Goal: Task Accomplishment & Management: Manage account settings

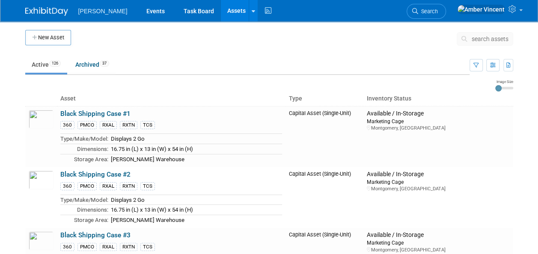
click at [494, 39] on span "search assets" at bounding box center [490, 39] width 37 height 7
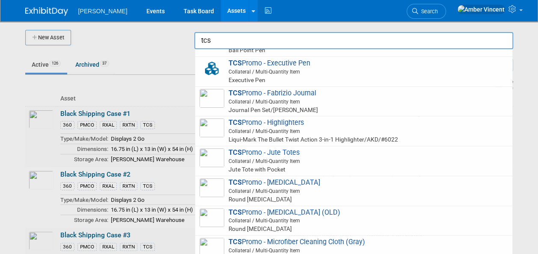
scroll to position [214, 0]
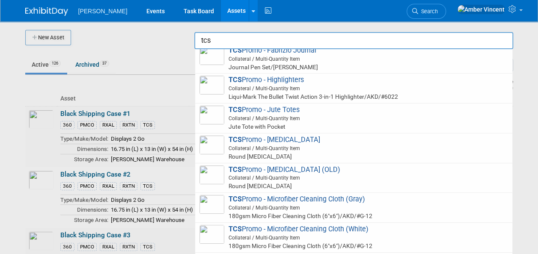
click at [390, 150] on span "Collateral / Multi-Quantity Item" at bounding box center [355, 149] width 306 height 8
type input "TCS Promo - Lip Balm"
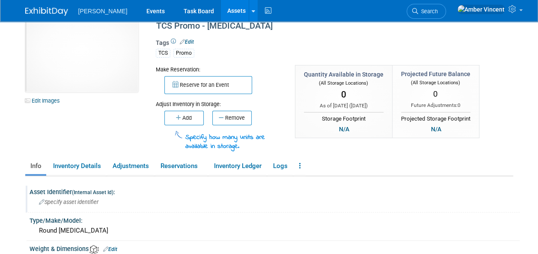
scroll to position [43, 0]
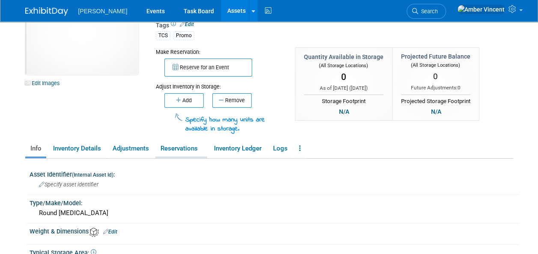
click at [175, 149] on link "Reservations" at bounding box center [181, 148] width 52 height 15
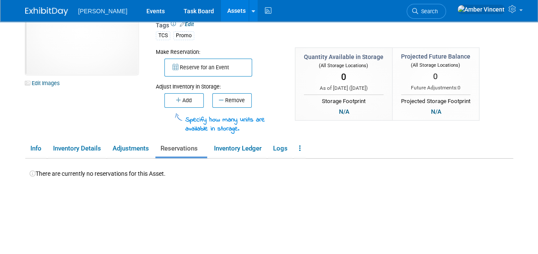
scroll to position [0, 0]
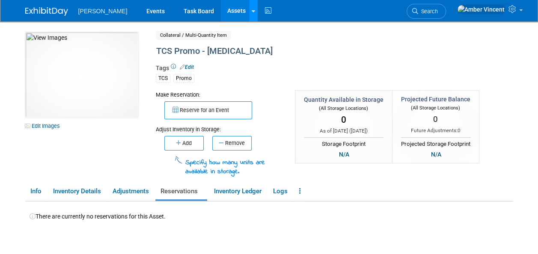
click at [252, 6] on div at bounding box center [253, 10] width 3 height 9
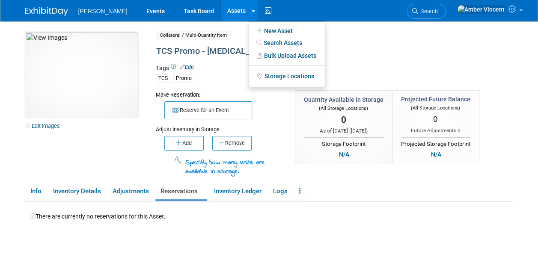
click at [221, 11] on link "Assets" at bounding box center [236, 10] width 31 height 21
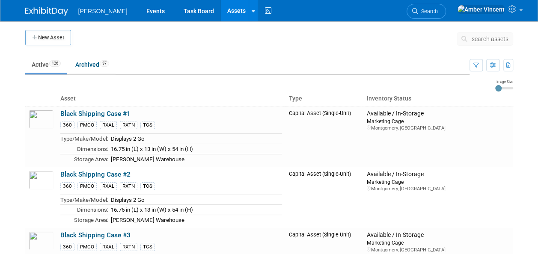
click at [496, 41] on span "search assets" at bounding box center [490, 39] width 37 height 7
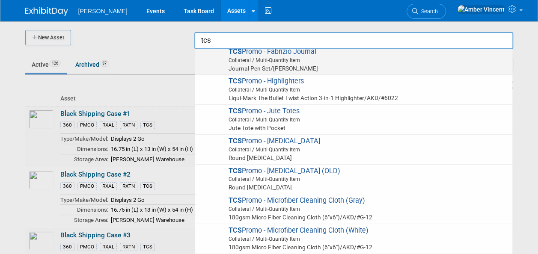
scroll to position [214, 0]
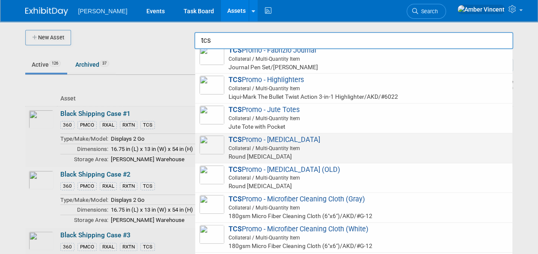
click at [310, 146] on span "Collateral / Multi-Quantity Item" at bounding box center [355, 149] width 306 height 8
type input "TCS Promo - [MEDICAL_DATA]"
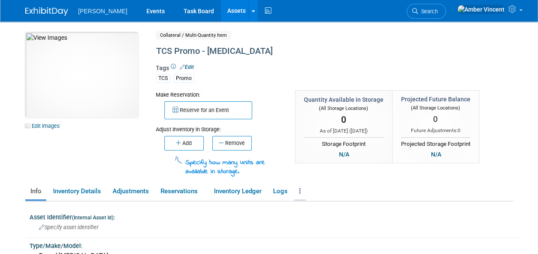
click at [300, 190] on link at bounding box center [300, 191] width 12 height 15
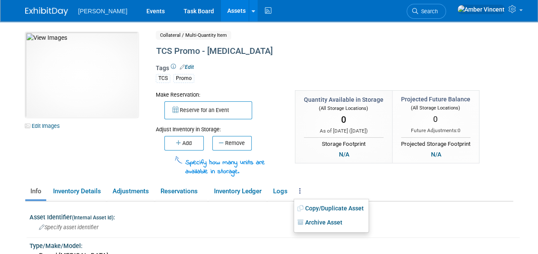
scroll to position [86, 0]
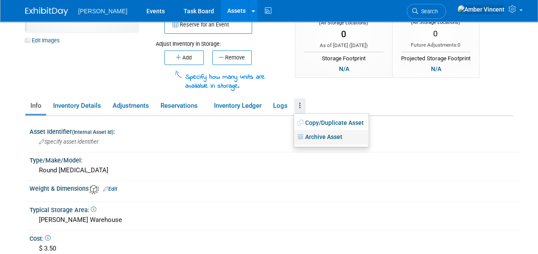
click at [325, 138] on link "Archive Asset" at bounding box center [331, 137] width 74 height 15
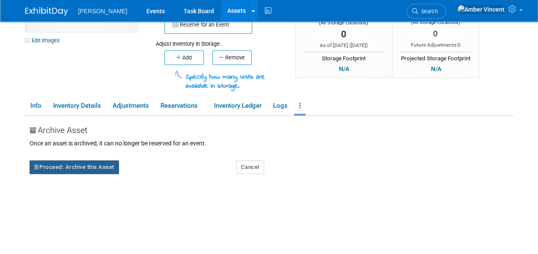
click at [99, 167] on button "Proceed: Archive this Asset" at bounding box center [74, 168] width 89 height 14
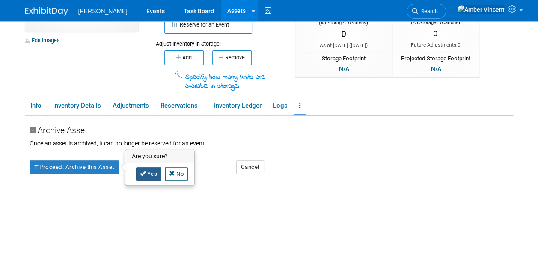
click at [144, 173] on icon at bounding box center [143, 174] width 6 height 6
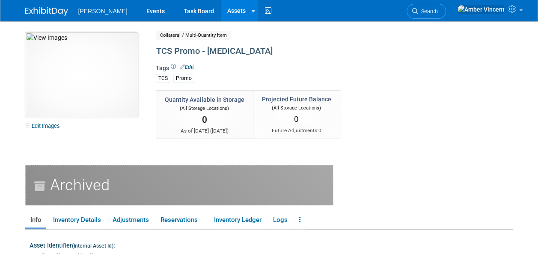
click at [221, 12] on link "Assets" at bounding box center [236, 10] width 31 height 21
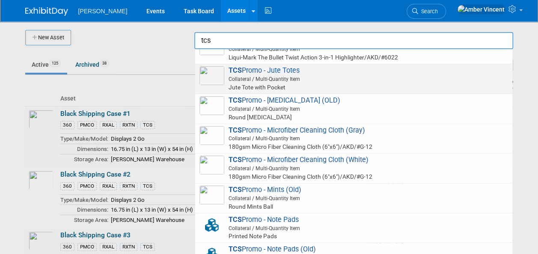
scroll to position [257, 0]
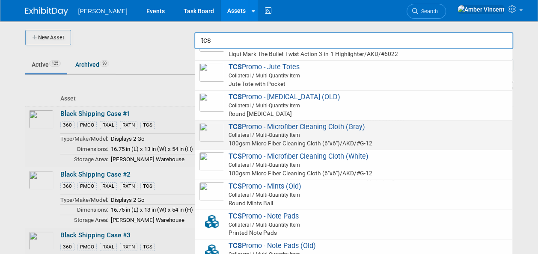
click at [306, 131] on span "Collateral / Multi-Quantity Item" at bounding box center [355, 135] width 306 height 8
type input "TCS Promo - Microfiber Cleaning Cloth (Gray)"
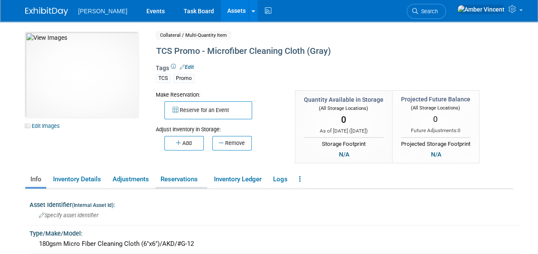
click at [177, 173] on link "Reservations" at bounding box center [181, 179] width 52 height 15
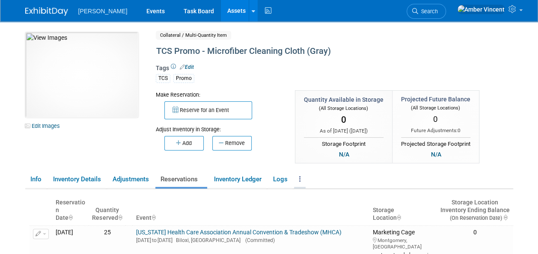
click at [303, 181] on link at bounding box center [300, 179] width 12 height 15
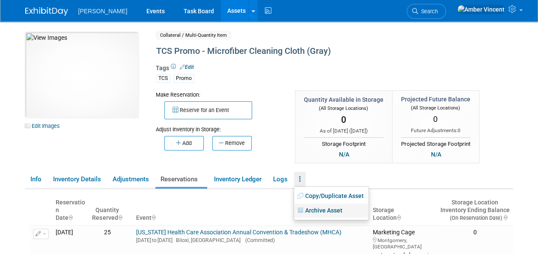
click at [316, 212] on link "Archive Asset" at bounding box center [331, 211] width 74 height 15
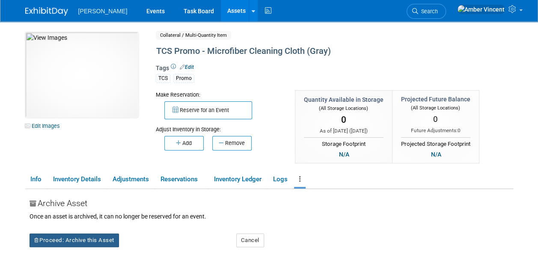
click at [56, 241] on button "Proceed: Archive this Asset" at bounding box center [74, 241] width 89 height 14
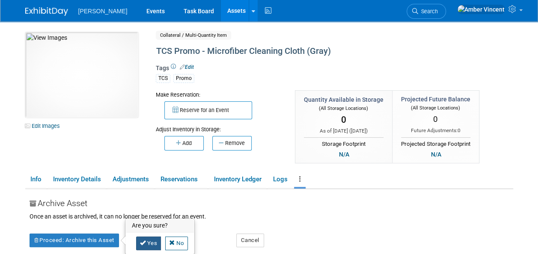
click at [138, 242] on link "Yes" at bounding box center [148, 244] width 25 height 14
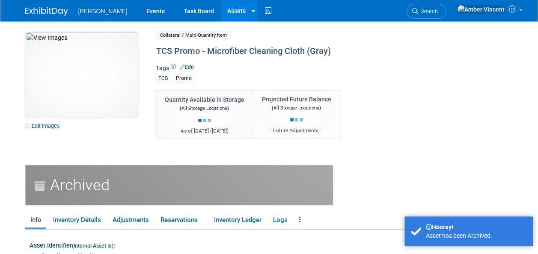
click at [221, 15] on link "Assets" at bounding box center [236, 10] width 31 height 21
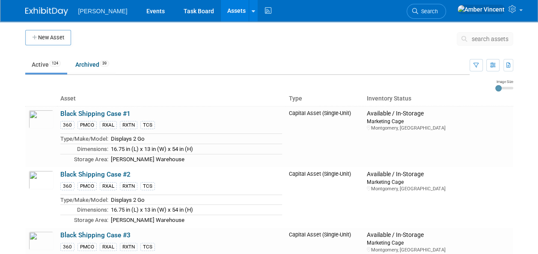
click at [487, 36] on span "search assets" at bounding box center [490, 39] width 37 height 7
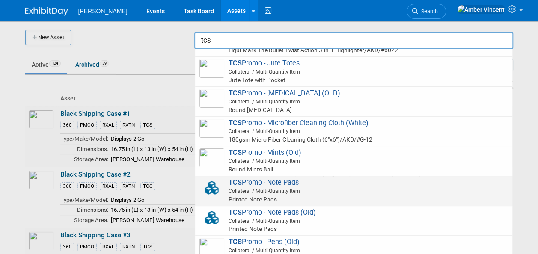
scroll to position [257, 0]
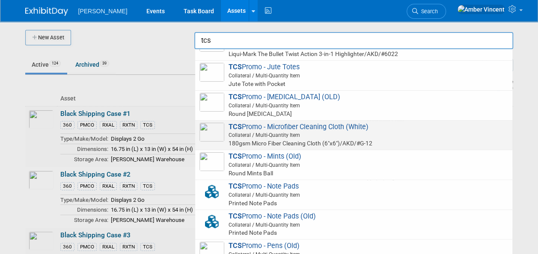
click at [388, 131] on span "Collateral / Multi-Quantity Item" at bounding box center [355, 135] width 306 height 8
type input "TCS Promo - Microfiber Cleaning Cloth (White)"
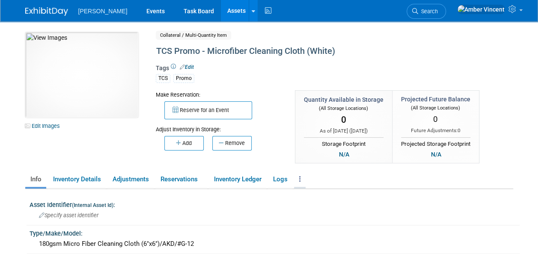
click at [301, 182] on icon at bounding box center [300, 179] width 2 height 6
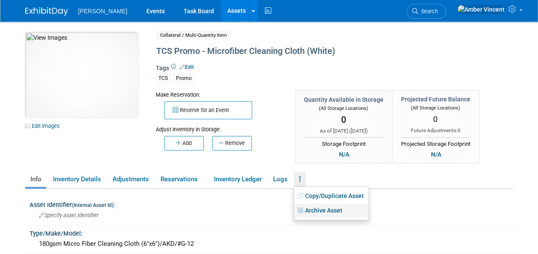
click at [318, 214] on link "Archive Asset" at bounding box center [331, 211] width 74 height 15
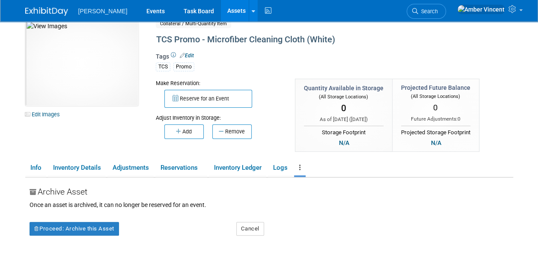
scroll to position [43, 0]
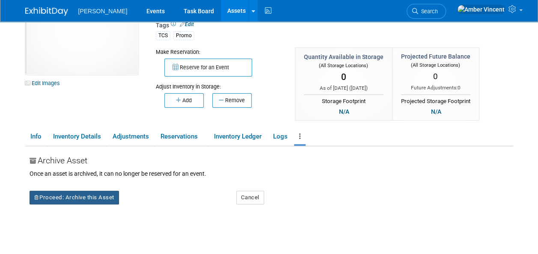
click at [86, 194] on button "Proceed: Archive this Asset" at bounding box center [74, 198] width 89 height 14
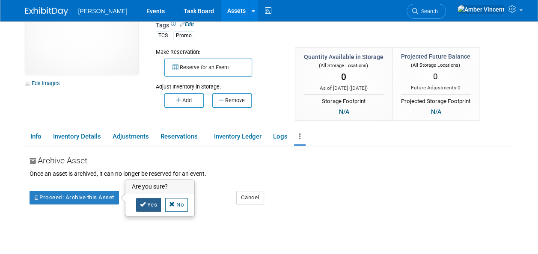
click at [152, 206] on link "Yes" at bounding box center [148, 205] width 25 height 14
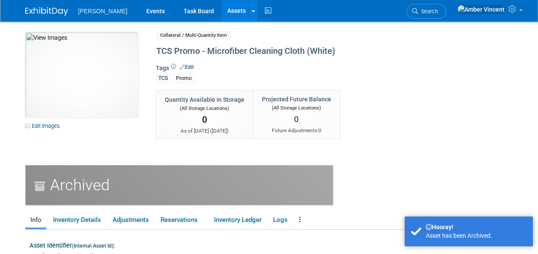
click at [221, 0] on link "Assets" at bounding box center [236, 10] width 31 height 21
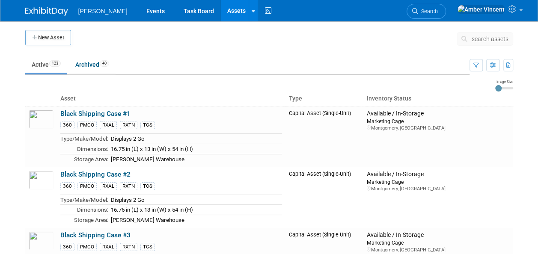
click at [491, 38] on span "search assets" at bounding box center [490, 39] width 37 height 7
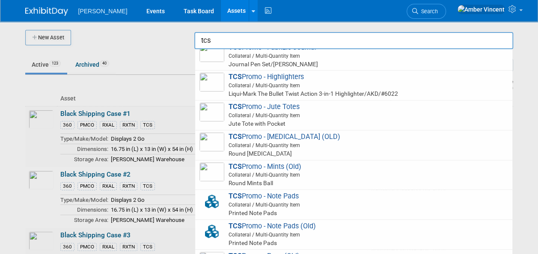
scroll to position [257, 0]
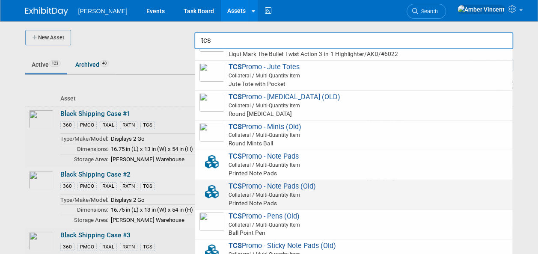
click at [310, 194] on span "Collateral / Multi-Quantity Item" at bounding box center [355, 195] width 306 height 8
type input "TCS Promo - Note Pads (Old)"
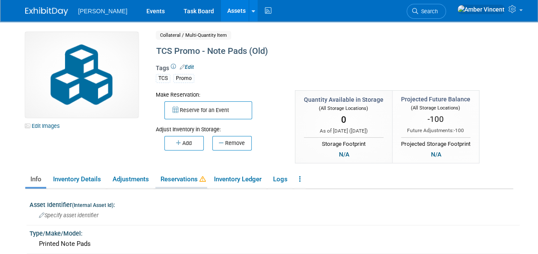
click at [185, 174] on link "Reservations" at bounding box center [181, 179] width 52 height 15
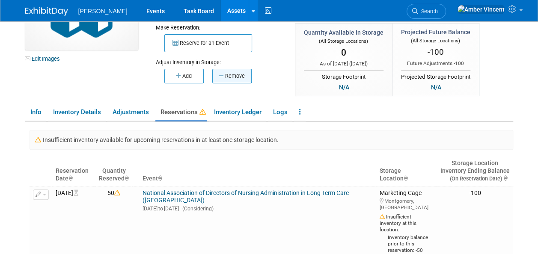
scroll to position [86, 0]
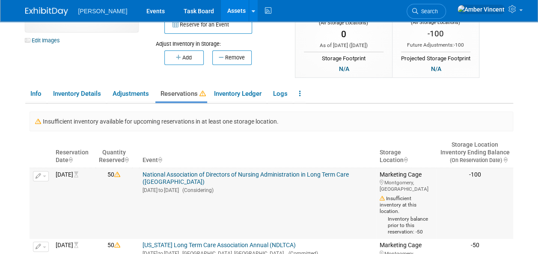
click at [46, 173] on button "button" at bounding box center [41, 176] width 16 height 10
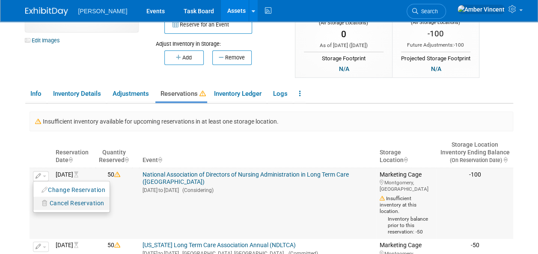
click at [57, 205] on span "Cancel Reservation" at bounding box center [77, 203] width 55 height 7
click at [140, 218] on link "Yes" at bounding box center [137, 215] width 25 height 14
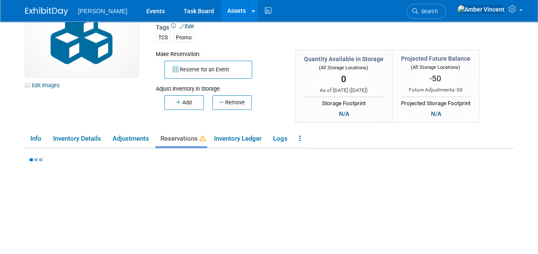
scroll to position [0, 0]
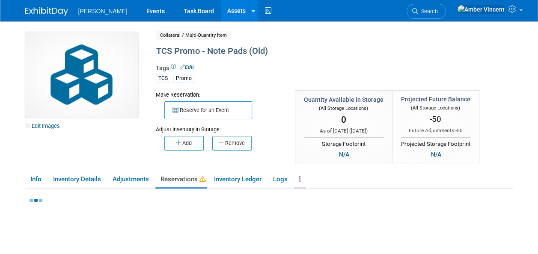
click at [304, 181] on link at bounding box center [300, 179] width 12 height 15
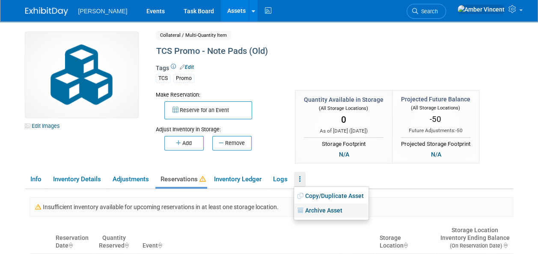
click at [324, 214] on link "Archive Asset" at bounding box center [331, 211] width 74 height 15
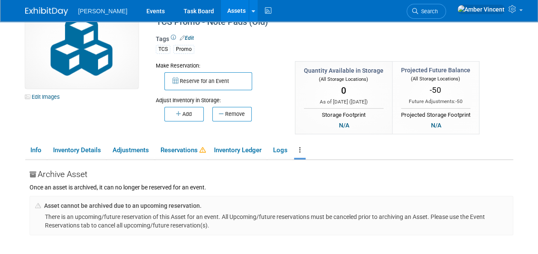
scroll to position [43, 0]
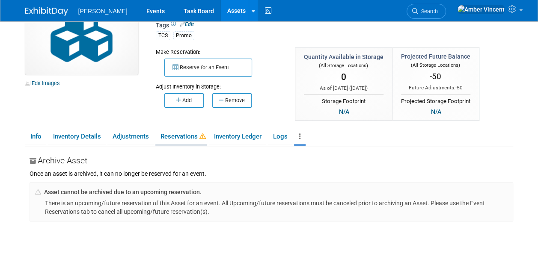
click at [188, 136] on link "Reservations" at bounding box center [181, 136] width 52 height 15
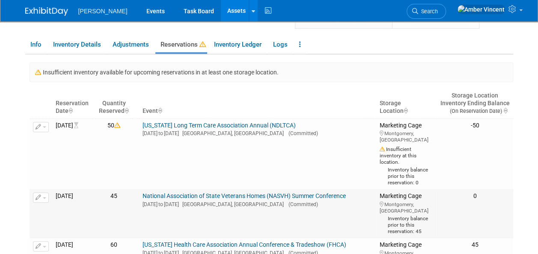
scroll to position [128, 0]
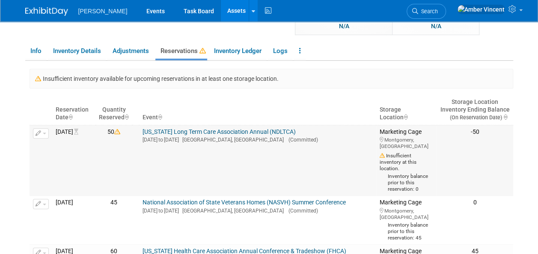
click at [46, 132] on button "button" at bounding box center [41, 133] width 16 height 10
click at [68, 158] on span "Cancel Reservation" at bounding box center [77, 160] width 55 height 7
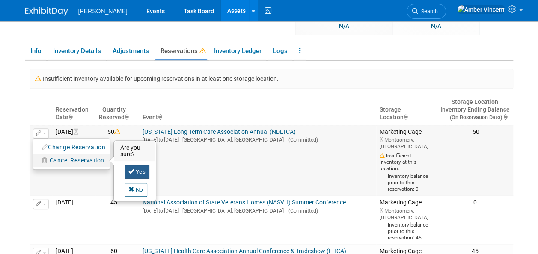
click at [136, 171] on link "Yes" at bounding box center [137, 172] width 25 height 14
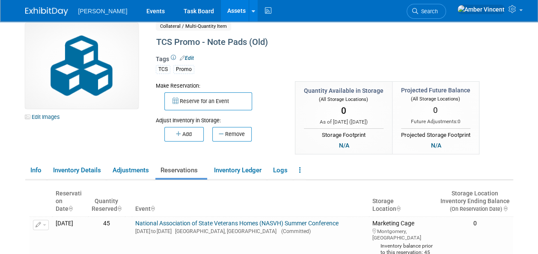
scroll to position [0, 0]
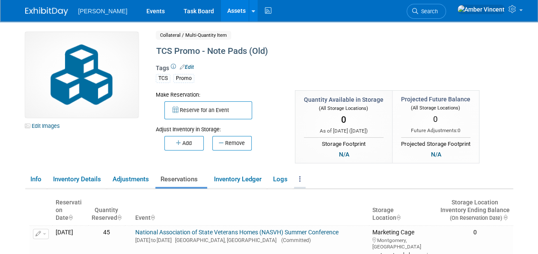
click at [304, 176] on link at bounding box center [300, 179] width 12 height 15
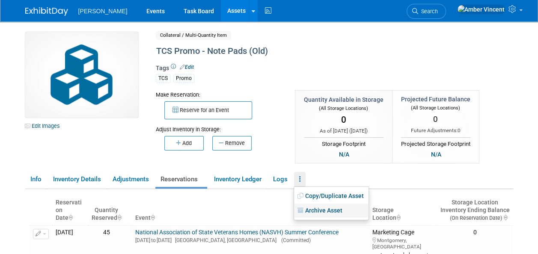
click at [328, 209] on link "Archive Asset" at bounding box center [331, 211] width 74 height 15
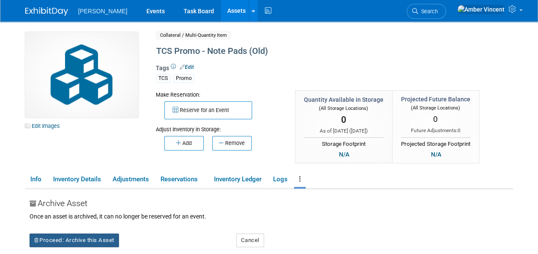
click at [73, 240] on button "Proceed: Archive this Asset" at bounding box center [74, 241] width 89 height 14
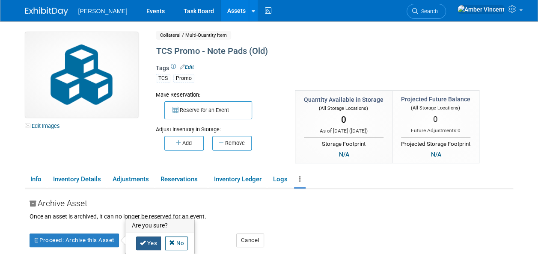
click at [153, 240] on link "Yes" at bounding box center [148, 244] width 25 height 14
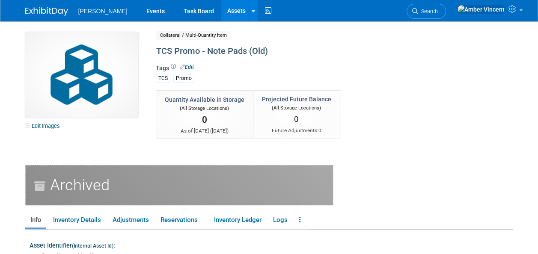
click at [221, 4] on link "Assets" at bounding box center [236, 10] width 31 height 21
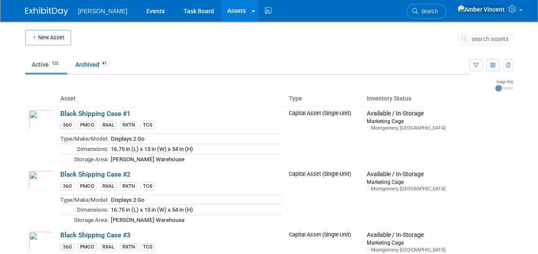
click at [485, 39] on span "search assets" at bounding box center [490, 39] width 37 height 7
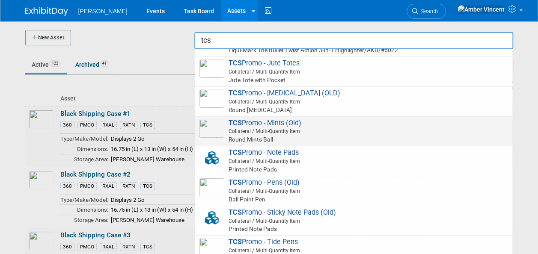
scroll to position [300, 0]
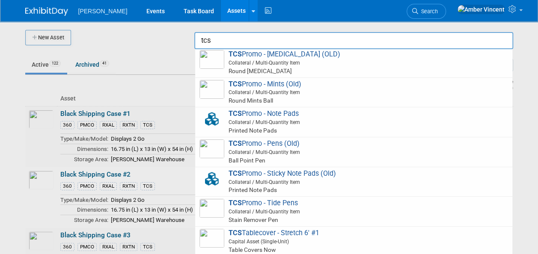
type input "tcs"
click at [269, 104] on div at bounding box center [269, 127] width 0 height 254
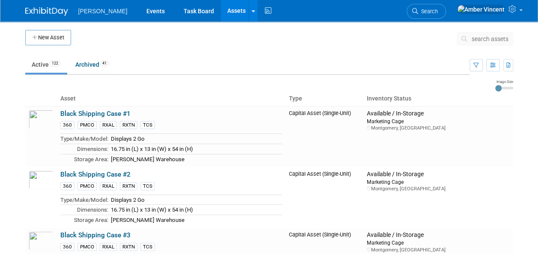
click at [502, 43] on button "search assets" at bounding box center [485, 39] width 57 height 14
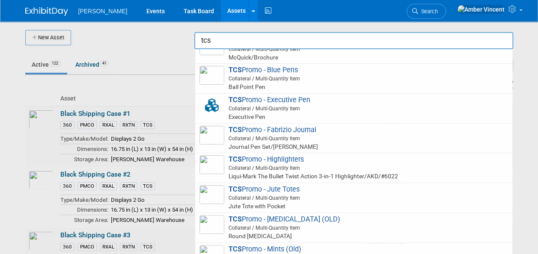
scroll to position [171, 0]
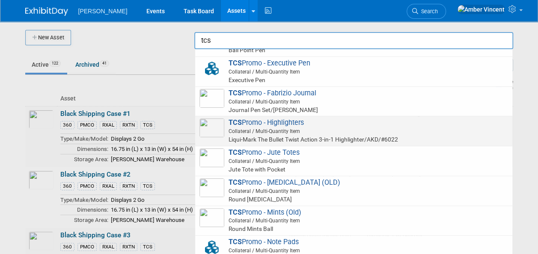
click at [264, 132] on span "Collateral / Multi-Quantity Item" at bounding box center [355, 132] width 306 height 8
type input "TCS Promo - Highlighters"
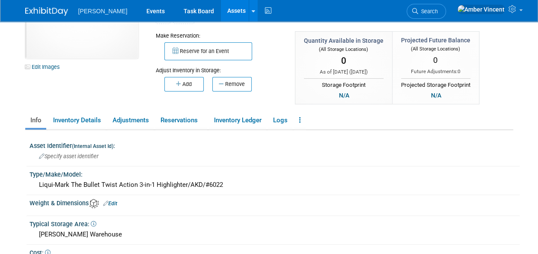
scroll to position [43, 0]
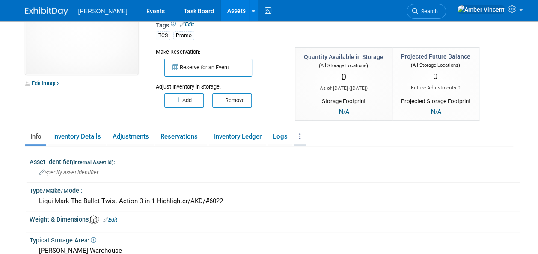
click at [297, 136] on link at bounding box center [300, 136] width 12 height 15
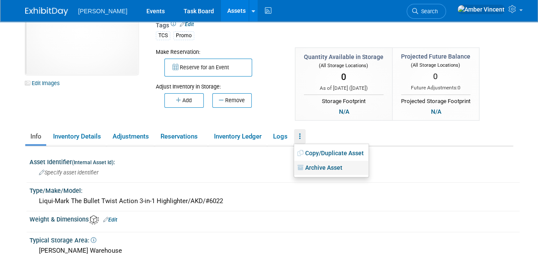
click at [319, 169] on link "Archive Asset" at bounding box center [331, 168] width 74 height 15
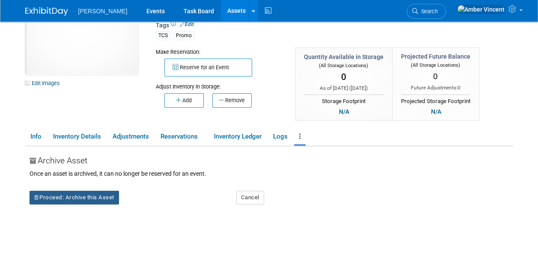
click at [86, 203] on button "Proceed: Archive this Asset" at bounding box center [74, 198] width 89 height 14
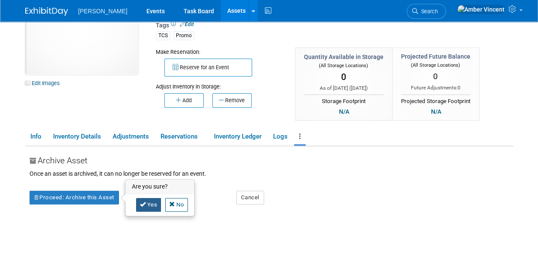
click at [154, 202] on link "Yes" at bounding box center [148, 205] width 25 height 14
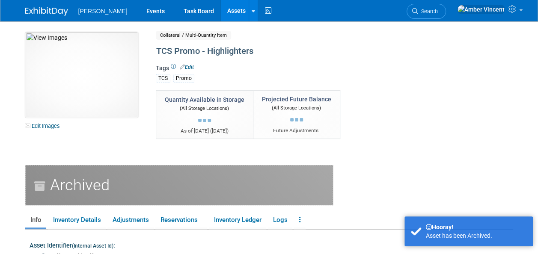
click at [221, 3] on link "Assets" at bounding box center [236, 10] width 31 height 21
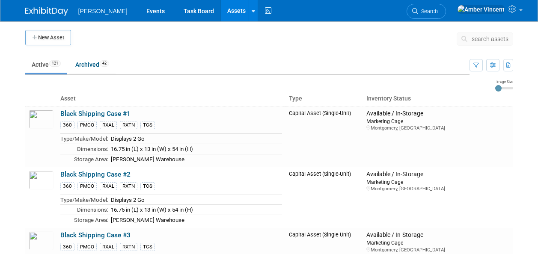
click at [472, 39] on button "search assets" at bounding box center [485, 39] width 57 height 14
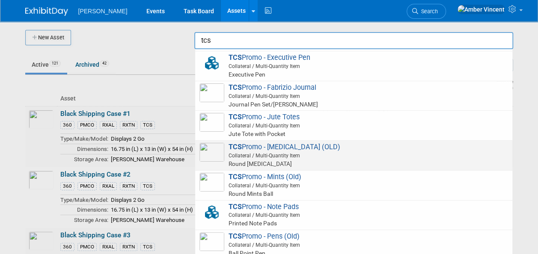
scroll to position [194, 0]
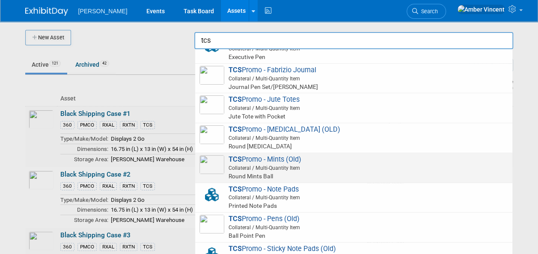
click at [279, 160] on span "TCS Promo - Mints (Old) Collateral / Multi-Quantity Item Round Mints Ball" at bounding box center [354, 167] width 309 height 25
type input "TCS Promo - Mints (Old)"
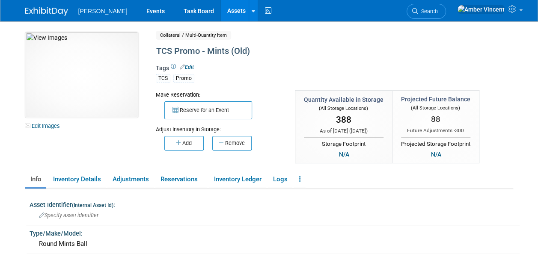
click at [221, 6] on link "Assets" at bounding box center [236, 10] width 31 height 21
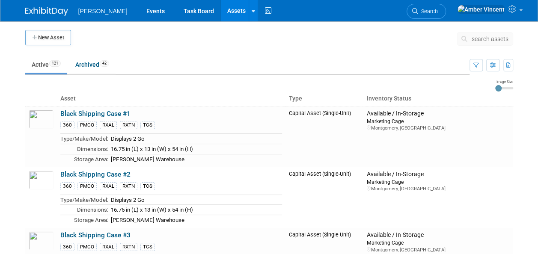
click at [479, 42] on button "search assets" at bounding box center [485, 39] width 57 height 14
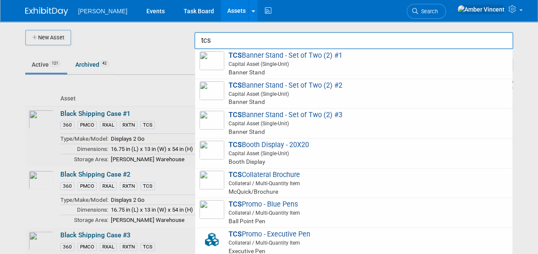
type input "tcs"
click at [269, 172] on div at bounding box center [269, 127] width 0 height 254
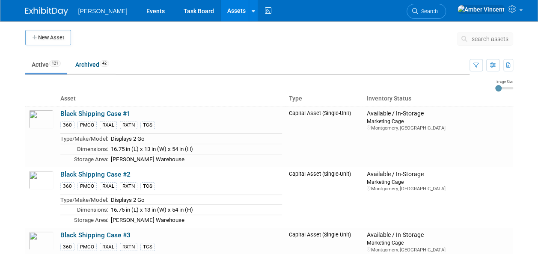
click at [491, 42] on button "search assets" at bounding box center [485, 39] width 57 height 14
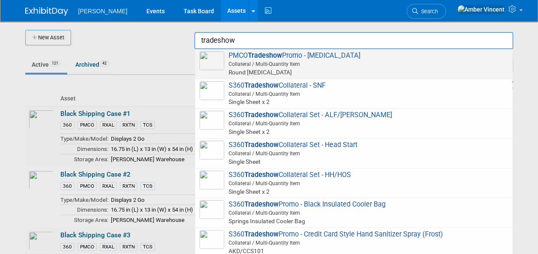
click at [283, 67] on span "Collateral / Multi-Quantity Item" at bounding box center [355, 64] width 306 height 8
type input "PMCO Tradeshow Promo - Lip Balm"
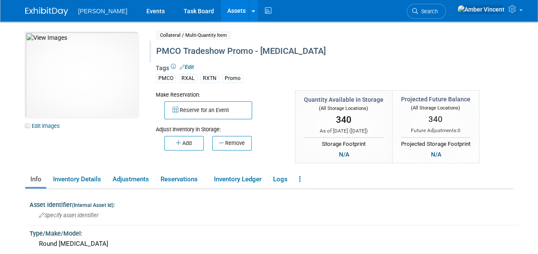
click at [207, 53] on div "PMCO Tradeshow Promo - [MEDICAL_DATA]" at bounding box center [315, 51] width 324 height 15
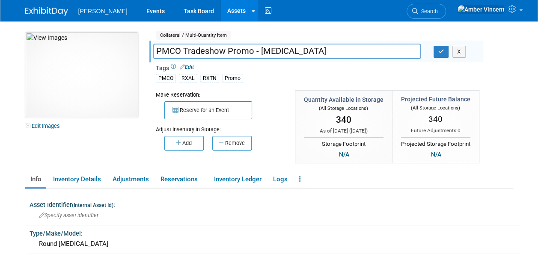
click at [203, 51] on input "PMCO Tradeshow Promo - Lip Balm" at bounding box center [287, 51] width 268 height 15
drag, startPoint x: 207, startPoint y: 53, endPoint x: 203, endPoint y: 51, distance: 4.5
click at [203, 51] on input "PMCO Tradeshow Promo - Lip Balm" at bounding box center [287, 51] width 268 height 15
type input "PMCO Promo - [MEDICAL_DATA]"
click at [441, 50] on icon "button" at bounding box center [441, 52] width 6 height 6
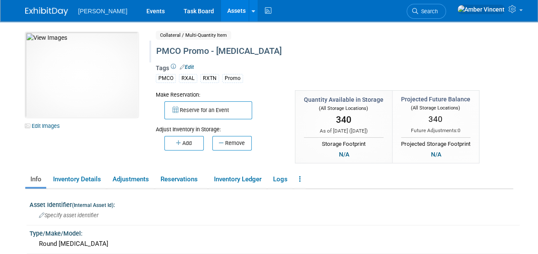
click at [221, 12] on link "Assets" at bounding box center [236, 10] width 31 height 21
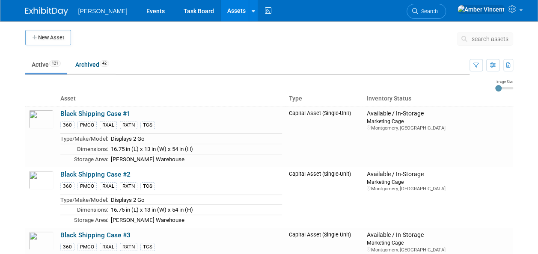
click at [482, 39] on span "search assets" at bounding box center [490, 39] width 37 height 7
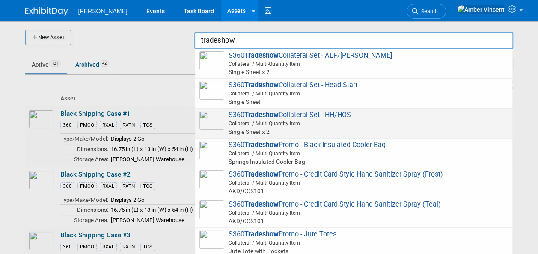
scroll to position [43, 0]
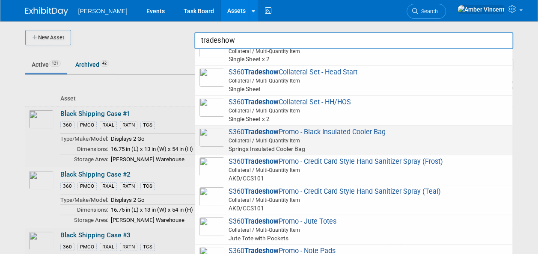
click at [309, 143] on span "Collateral / Multi-Quantity Item" at bounding box center [355, 141] width 306 height 8
type input "S360 Tradeshow Promo - Black Insulated Cooler Bag"
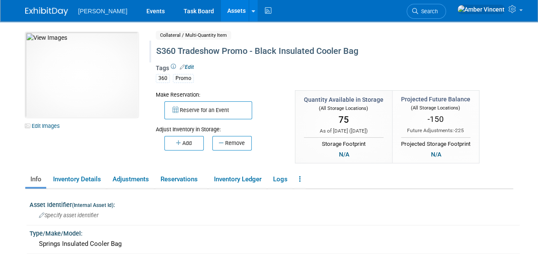
click at [203, 53] on div "S360 Tradeshow Promo - Black Insulated Cooler Bag" at bounding box center [315, 51] width 324 height 15
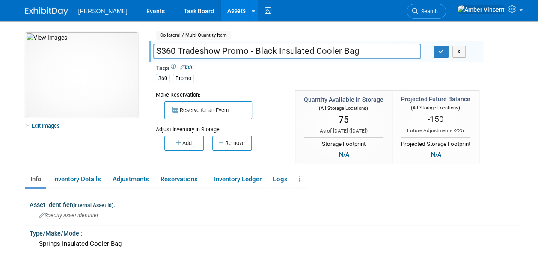
click at [201, 51] on input "S360 Tradeshow Promo - Black Insulated Cooler Bag" at bounding box center [287, 51] width 268 height 15
type input "S360 Promo - Black Insulated Cooler Bag"
click at [439, 47] on button "button" at bounding box center [441, 52] width 15 height 12
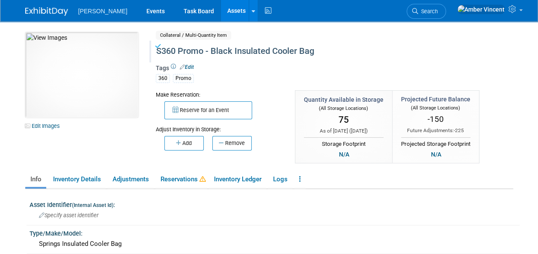
click at [221, 6] on link "Assets" at bounding box center [236, 10] width 31 height 21
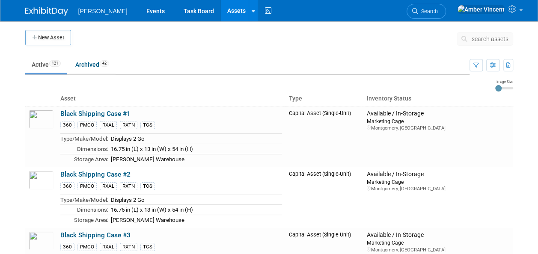
click at [478, 38] on span "search assets" at bounding box center [490, 39] width 37 height 7
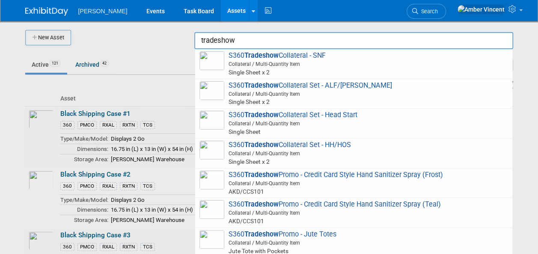
click at [263, 176] on strong "Tradeshow" at bounding box center [261, 175] width 34 height 8
type input "S360 Tradeshow Promo - Credit Card Style Hand Sanitizer Spray (Frost)"
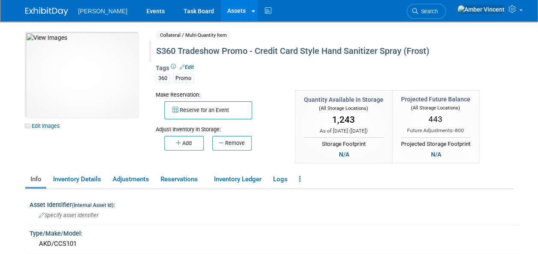
click at [202, 54] on div "S360 Tradeshow Promo - Credit Card Style Hand Sanitizer Spray (Frost)" at bounding box center [315, 51] width 324 height 15
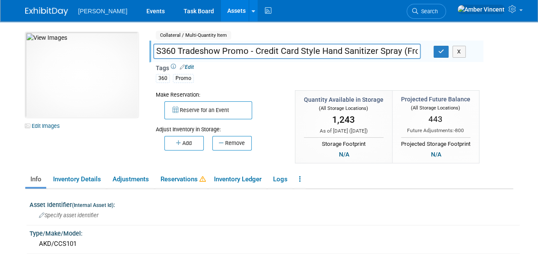
click at [200, 52] on input "S360 Tradeshow Promo - Credit Card Style Hand Sanitizer Spray (Frost)" at bounding box center [287, 51] width 268 height 15
type input "S360 Promo - Credit Card Style Hand Sanitizer Spray (Frost)"
drag, startPoint x: 444, startPoint y: 53, endPoint x: 413, endPoint y: 48, distance: 30.8
click at [443, 53] on icon "button" at bounding box center [441, 52] width 6 height 6
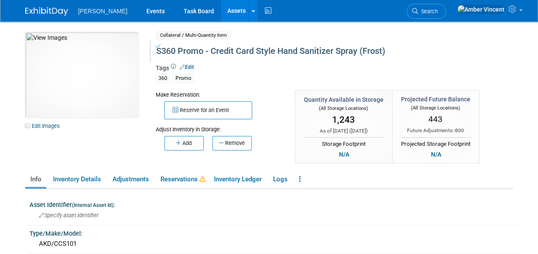
drag, startPoint x: 198, startPoint y: 11, endPoint x: 205, endPoint y: 10, distance: 6.5
click at [221, 12] on link "Assets" at bounding box center [236, 10] width 31 height 21
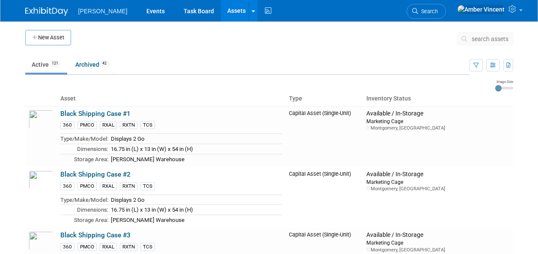
drag, startPoint x: 0, startPoint y: 0, endPoint x: 494, endPoint y: 34, distance: 495.2
click at [494, 34] on button "search assets" at bounding box center [485, 39] width 57 height 14
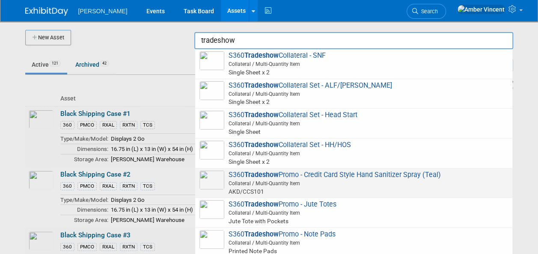
click at [281, 180] on span "Collateral / Multi-Quantity Item" at bounding box center [355, 184] width 306 height 8
type input "S360 Tradeshow Promo - Credit Card Style Hand Sanitizer Spray (Teal)"
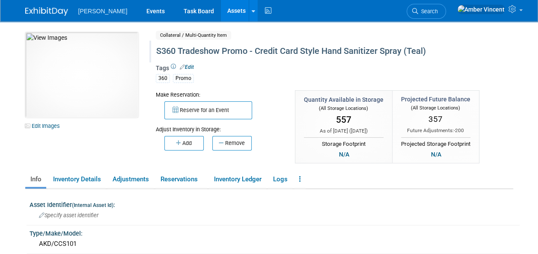
click at [202, 54] on div "S360 Tradeshow Promo - Credit Card Style Hand Sanitizer Spray (Teal)" at bounding box center [315, 51] width 324 height 15
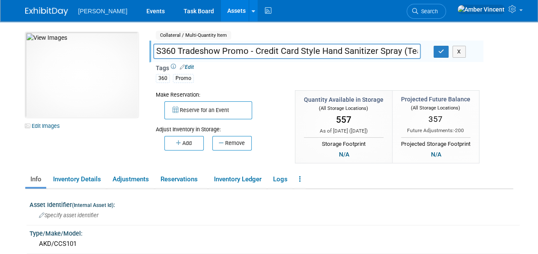
click at [202, 53] on input "S360 Tradeshow Promo - Credit Card Style Hand Sanitizer Spray (Teal)" at bounding box center [287, 51] width 268 height 15
click at [202, 54] on input "S360 Tradeshow Promo - Credit Card Style Hand Sanitizer Spray (Teal)" at bounding box center [287, 51] width 268 height 15
click at [202, 53] on input "S360 Tradeshow Promo - Credit Card Style Hand Sanitizer Spray (Teal)" at bounding box center [287, 51] width 268 height 15
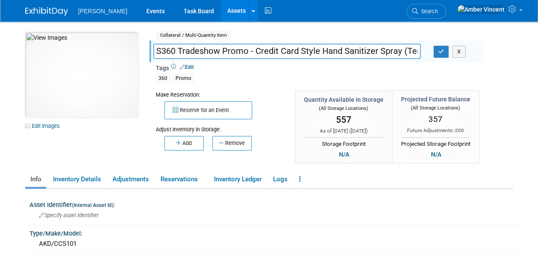
click at [216, 66] on div "Tags Edit 360 Promo" at bounding box center [316, 76] width 321 height 25
click at [191, 48] on input "S360 Tradeshow Promo - Credit Card Style Hand Sanitizer Spray (Teal)" at bounding box center [287, 51] width 268 height 15
type input "S360 Promo - Credit Card Style Hand Sanitizer Spray (Teal)"
click at [441, 49] on icon "button" at bounding box center [441, 52] width 6 height 6
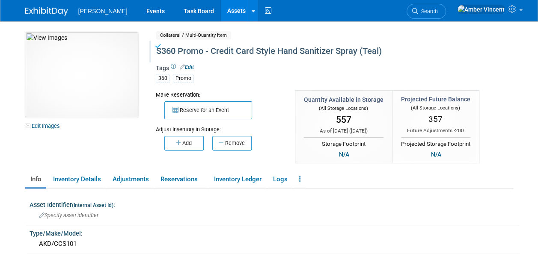
click at [221, 9] on link "Assets" at bounding box center [236, 10] width 31 height 21
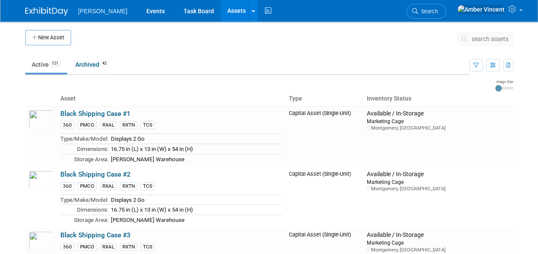
click at [479, 38] on span "search assets" at bounding box center [490, 39] width 37 height 7
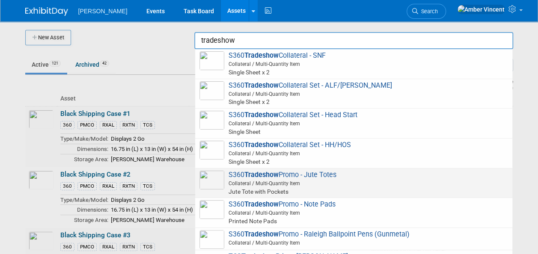
click at [280, 182] on span "Collateral / Multi-Quantity Item" at bounding box center [355, 184] width 306 height 8
type input "S360 Tradeshow Promo - Jute Totes"
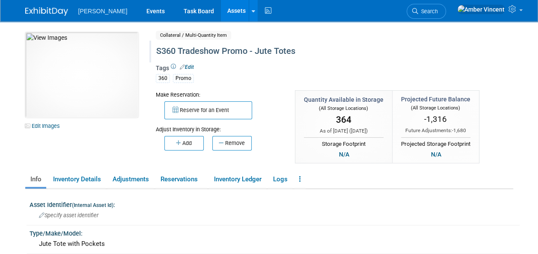
click at [208, 51] on div "S360 Tradeshow Promo - Jute Totes" at bounding box center [315, 51] width 324 height 15
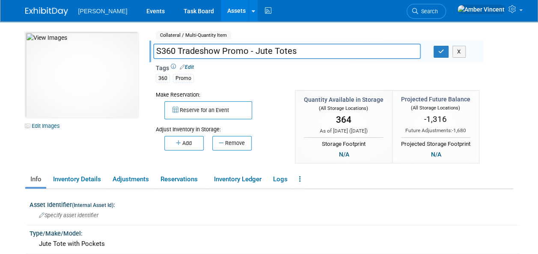
click at [207, 51] on input "S360 Tradeshow Promo - Jute Totes" at bounding box center [287, 51] width 268 height 15
type input "S360 Promo - Jute Totes"
click at [443, 52] on icon "button" at bounding box center [441, 52] width 6 height 6
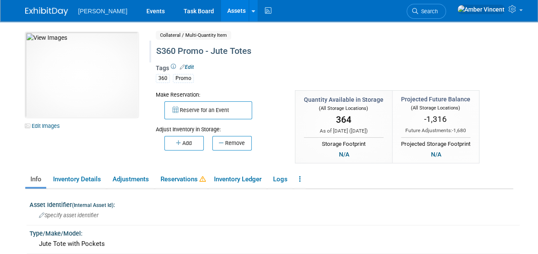
click at [221, 6] on link "Assets" at bounding box center [236, 10] width 31 height 21
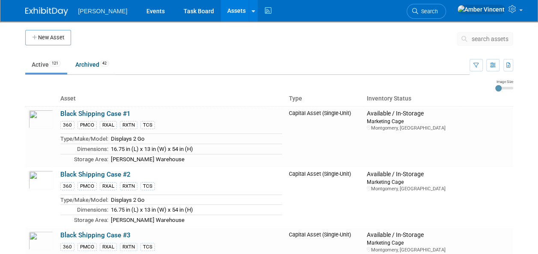
click at [487, 39] on span "search assets" at bounding box center [490, 39] width 37 height 7
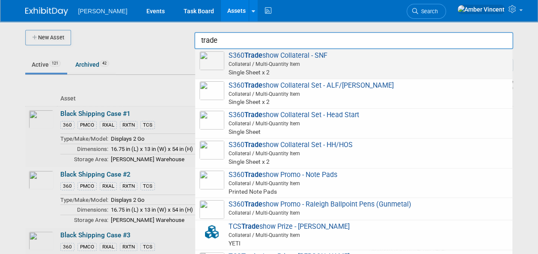
click at [275, 61] on span "Collateral / Multi-Quantity Item" at bounding box center [355, 64] width 306 height 8
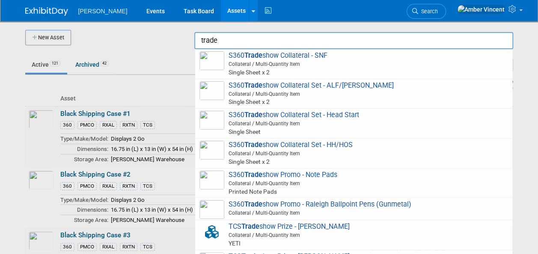
type input "S360 Tradeshow Collateral - SNF"
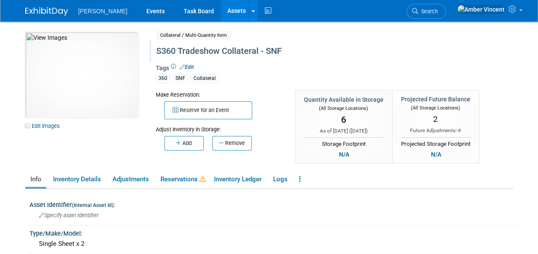
click at [205, 51] on div "S360 Tradeshow Collateral - SNF" at bounding box center [315, 51] width 324 height 15
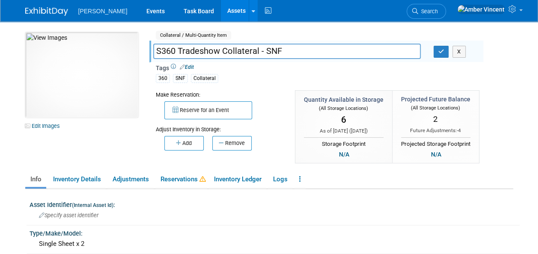
click at [205, 51] on input "S360 Tradeshow Collateral - SNF" at bounding box center [287, 51] width 268 height 15
click at [242, 49] on input "S360 Collateral - SNF" at bounding box center [287, 51] width 268 height 15
type input "S360 Collateral - Solutions for Skilled Nursing"
click at [438, 53] on button "button" at bounding box center [441, 52] width 15 height 12
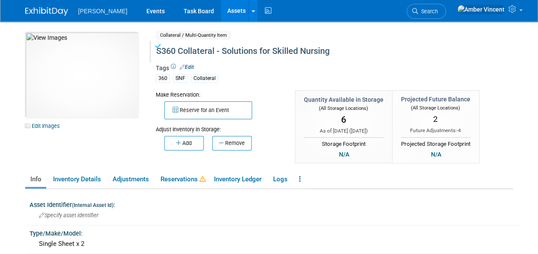
click at [221, 11] on link "Assets" at bounding box center [236, 10] width 31 height 21
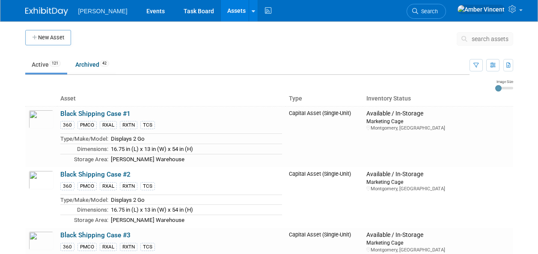
click at [485, 39] on span "search assets" at bounding box center [490, 39] width 37 height 7
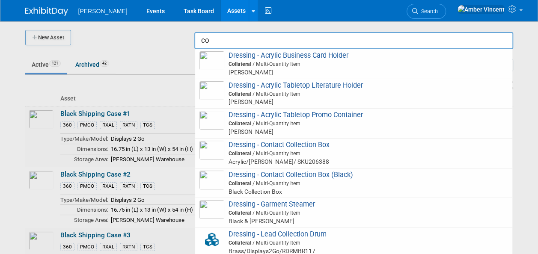
type input "c"
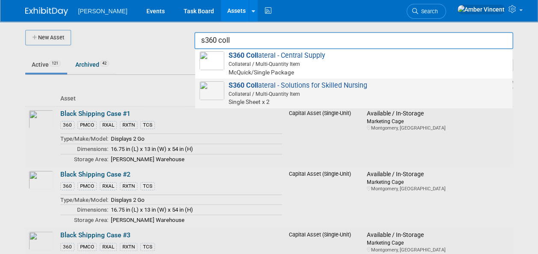
click at [272, 102] on span "Single Sheet x 2" at bounding box center [355, 102] width 306 height 9
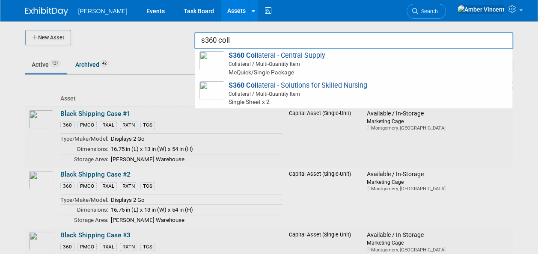
type input "S360 Collateral - Solutions for Skilled Nursing"
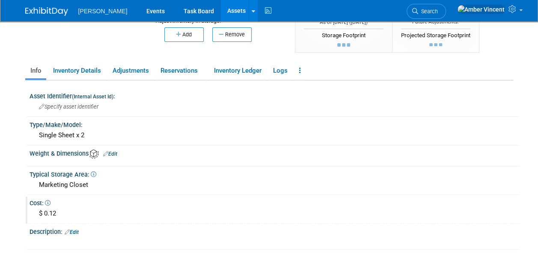
scroll to position [128, 0]
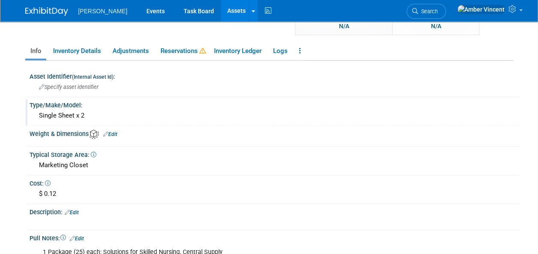
click at [84, 114] on div "Single Sheet x 2" at bounding box center [274, 115] width 477 height 13
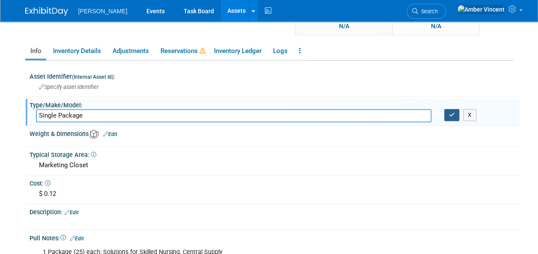
type input "Single Package"
click at [446, 111] on button "button" at bounding box center [451, 115] width 15 height 12
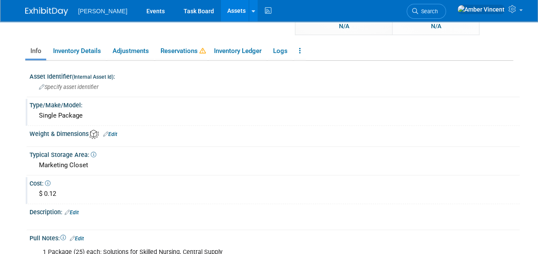
click at [59, 190] on div "$ 0.12" at bounding box center [274, 194] width 477 height 13
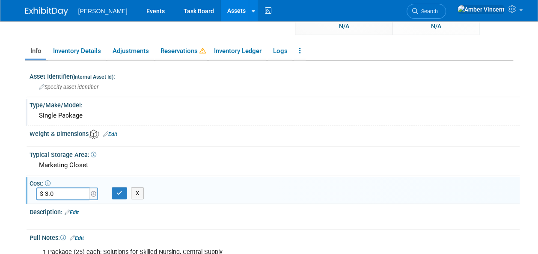
type input "$ 3.00"
click at [116, 188] on button "button" at bounding box center [119, 194] width 15 height 12
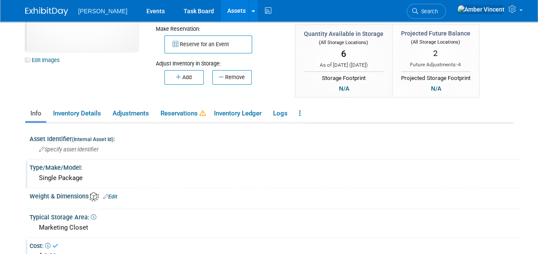
scroll to position [0, 0]
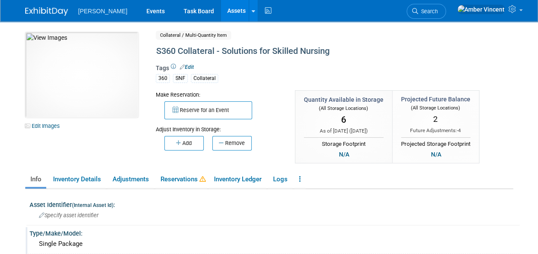
click at [221, 8] on link "Assets" at bounding box center [236, 10] width 31 height 21
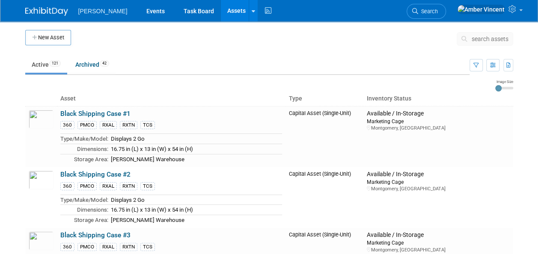
click at [479, 37] on span "search assets" at bounding box center [490, 39] width 37 height 7
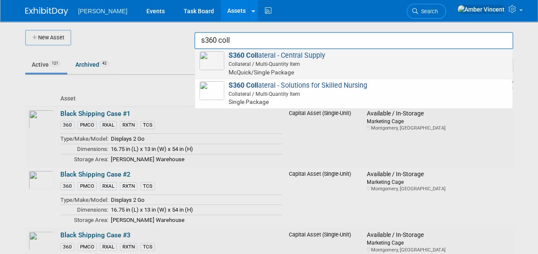
click at [302, 65] on span "Collateral / Multi-Quantity Item" at bounding box center [355, 64] width 306 height 8
type input "S360 Collateral - Central Supply"
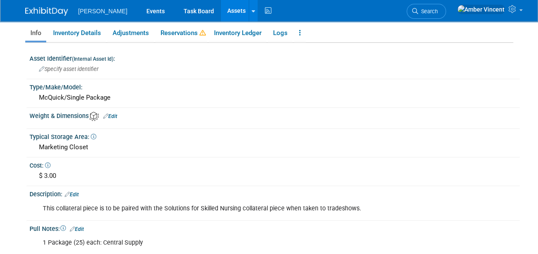
scroll to position [171, 0]
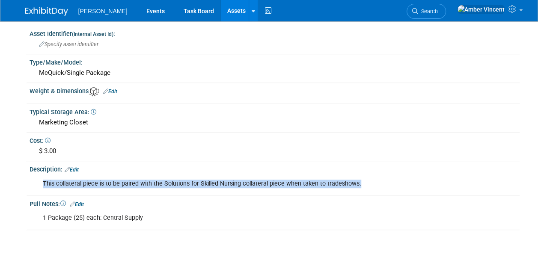
drag, startPoint x: 41, startPoint y: 182, endPoint x: 367, endPoint y: 174, distance: 326.3
click at [367, 176] on div "This collateral piece is to be paired with the Solutions for Skilled Nursing co…" at bounding box center [231, 184] width 388 height 17
drag, startPoint x: 367, startPoint y: 174, endPoint x: 318, endPoint y: 182, distance: 49.6
copy div "This collateral piece is to be paired with the Solutions for Skilled Nursing co…"
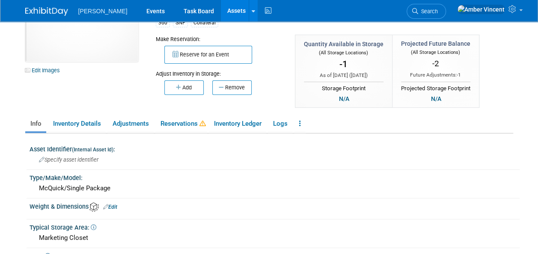
scroll to position [0, 0]
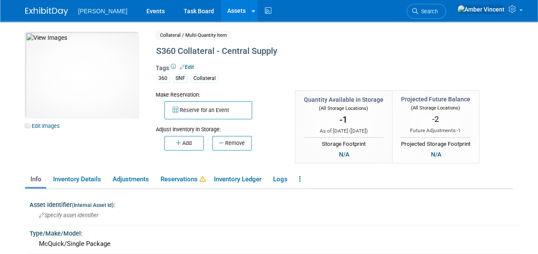
click at [221, 9] on link "Assets" at bounding box center [236, 10] width 31 height 21
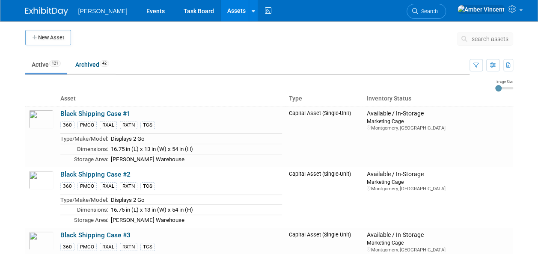
click at [474, 36] on span "search assets" at bounding box center [490, 39] width 37 height 7
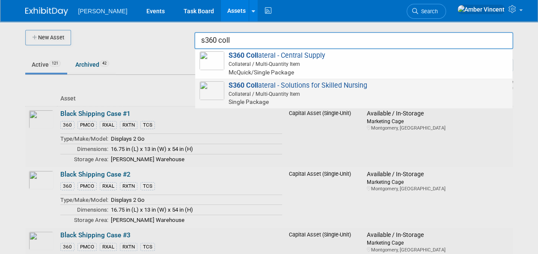
click at [271, 92] on span "Collateral / Multi-Quantity Item" at bounding box center [355, 94] width 306 height 8
type input "S360 Collateral - Solutions for Skilled Nursing"
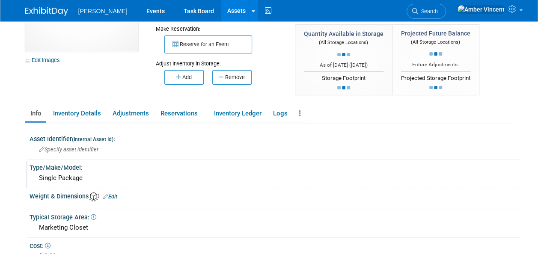
scroll to position [86, 0]
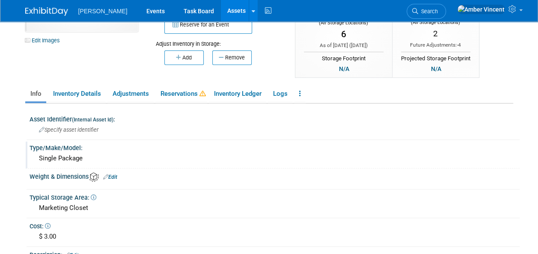
click at [39, 160] on div "Single Package" at bounding box center [274, 158] width 477 height 13
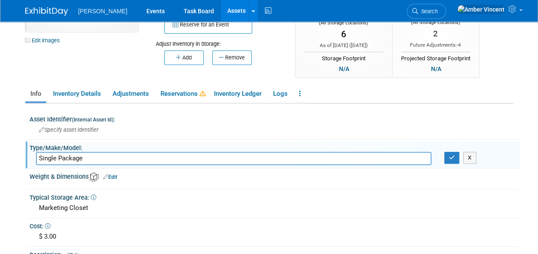
click at [39, 157] on input "Single Package" at bounding box center [234, 158] width 396 height 13
type input "McQuick/Single Package"
click at [450, 157] on icon "button" at bounding box center [452, 158] width 6 height 6
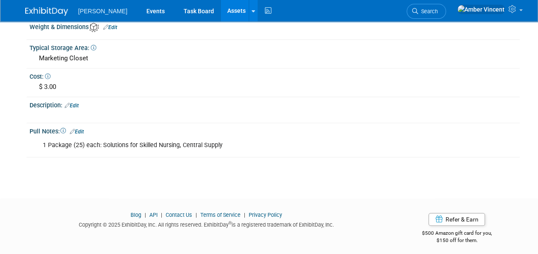
scroll to position [238, 0]
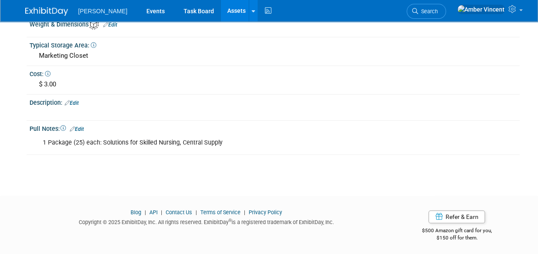
click at [76, 102] on link "Edit" at bounding box center [72, 103] width 14 height 6
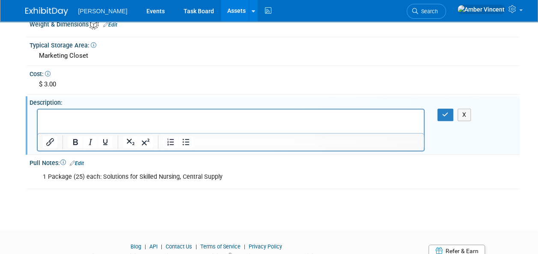
scroll to position [0, 0]
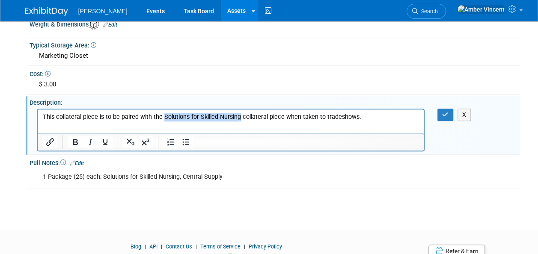
drag, startPoint x: 161, startPoint y: 115, endPoint x: 238, endPoint y: 118, distance: 76.3
click at [238, 118] on p "This collateral piece is to be paired with the Solutions for Skilled Nursing co…" at bounding box center [230, 117] width 377 height 9
click at [448, 117] on button "button" at bounding box center [446, 115] width 16 height 12
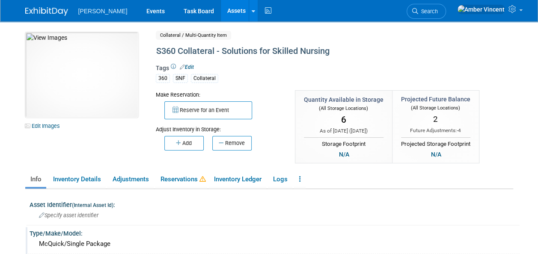
click at [221, 6] on link "Assets" at bounding box center [236, 10] width 31 height 21
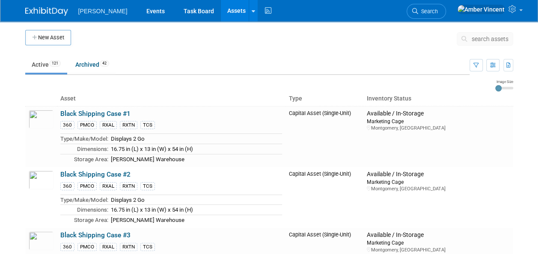
click at [479, 36] on span "search assets" at bounding box center [490, 39] width 37 height 7
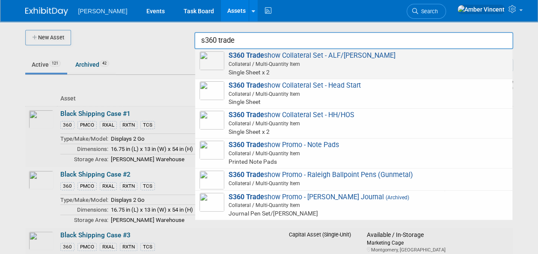
click at [286, 56] on span "S360 Trade show Collateral Set - ALF/SCALF Collateral / Multi-Quantity Item Sin…" at bounding box center [354, 63] width 309 height 25
type input "S360 Tradeshow Collateral Set - ALF/SCALF"
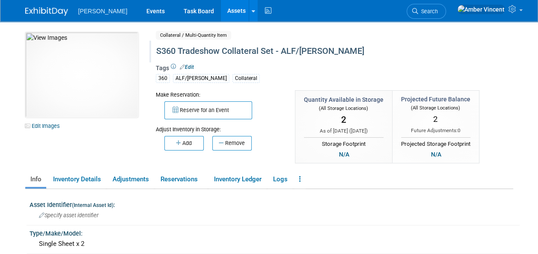
click at [272, 49] on div "S360 Tradeshow Collateral Set - ALF/SCALF" at bounding box center [315, 51] width 324 height 15
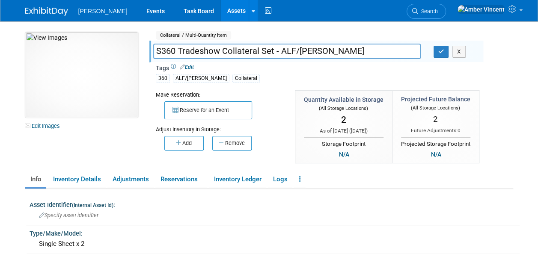
click at [196, 51] on input "S360 Tradeshow Collateral Set - ALF/SCALF" at bounding box center [287, 51] width 268 height 15
drag, startPoint x: 282, startPoint y: 51, endPoint x: 237, endPoint y: 54, distance: 44.6
click at [237, 54] on input "S360 Collateral Set - ALF/SCALF" at bounding box center [287, 51] width 268 height 15
type input "S360 Collateral Set - Solutions for Senior Living"
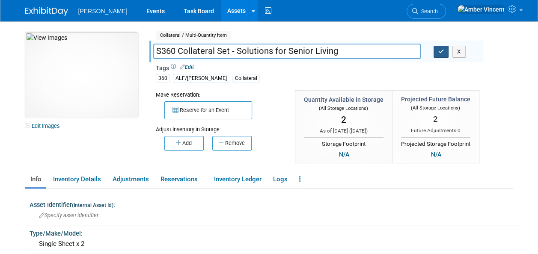
click at [439, 50] on icon "button" at bounding box center [441, 52] width 6 height 6
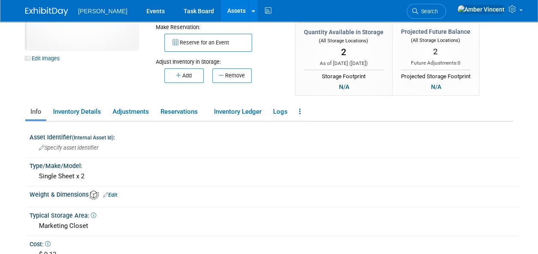
scroll to position [86, 0]
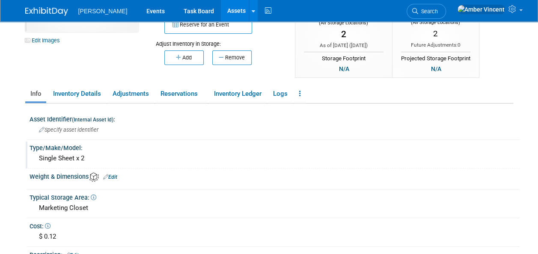
click at [39, 159] on div "Single Sheet x 2" at bounding box center [274, 158] width 477 height 13
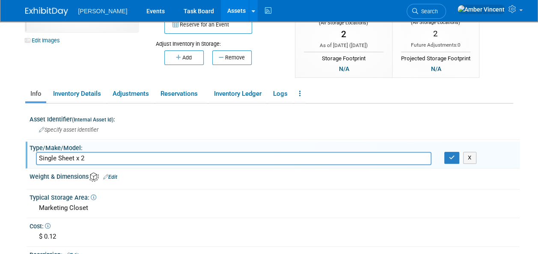
click at [39, 159] on input "Single Sheet x 2" at bounding box center [234, 158] width 396 height 13
drag, startPoint x: 124, startPoint y: 160, endPoint x: 86, endPoint y: 154, distance: 38.6
click at [86, 154] on input "McQuick/Single Sheet x 2" at bounding box center [234, 158] width 396 height 13
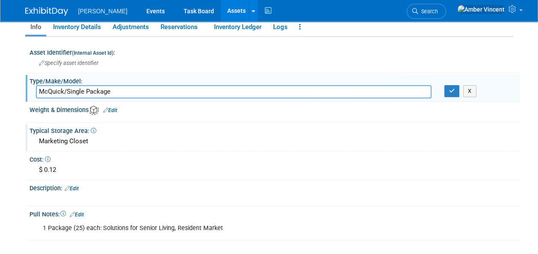
scroll to position [214, 0]
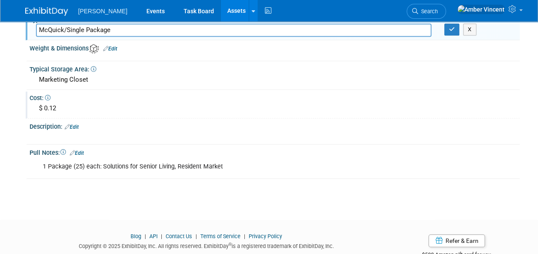
type input "McQuick/Single Package"
click at [56, 106] on div "$ 0.12" at bounding box center [274, 108] width 477 height 13
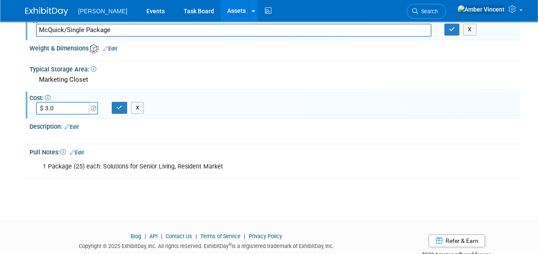
type input "$ 3.00"
click at [123, 104] on button "button" at bounding box center [119, 108] width 15 height 12
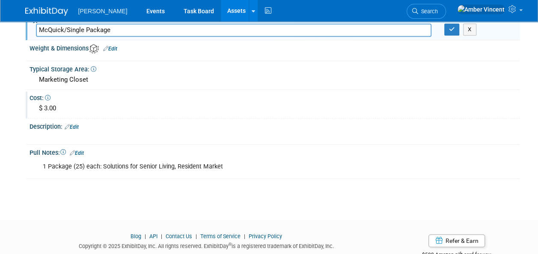
scroll to position [171, 0]
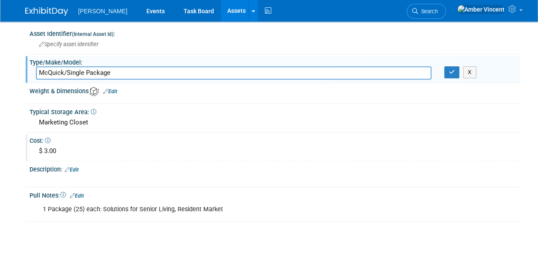
click at [76, 168] on link "Edit" at bounding box center [72, 170] width 14 height 6
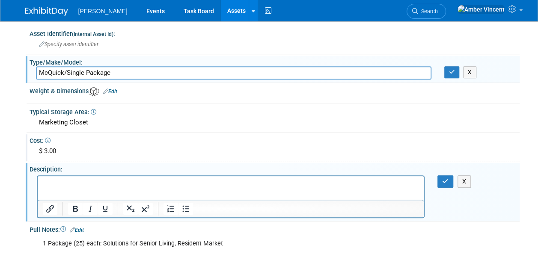
scroll to position [0, 0]
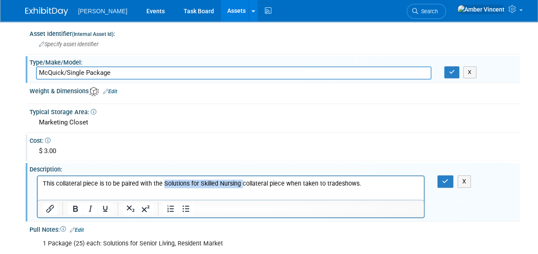
drag, startPoint x: 161, startPoint y: 184, endPoint x: 240, endPoint y: 174, distance: 78.9
click at [240, 176] on html "This collateral piece is to be paired with the Solutions for Skilled Nursing co…" at bounding box center [230, 182] width 387 height 12
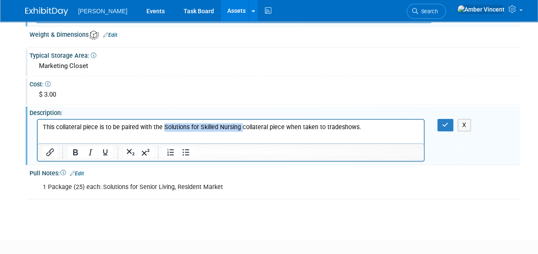
scroll to position [257, 0]
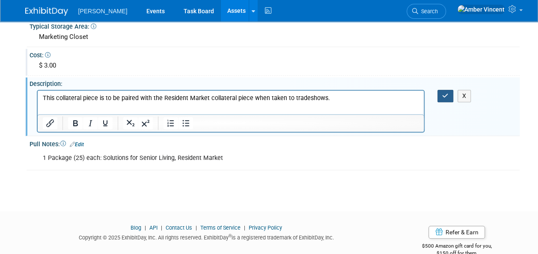
click at [448, 98] on button "button" at bounding box center [446, 96] width 16 height 12
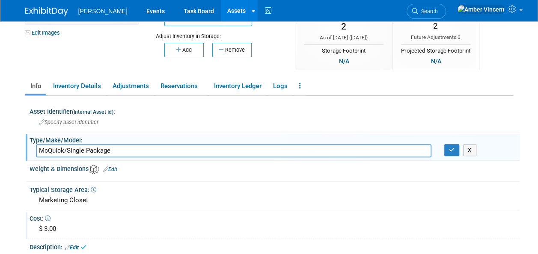
scroll to position [75, 0]
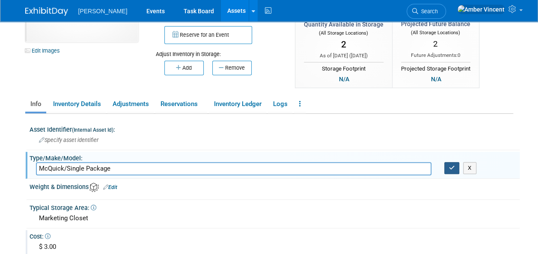
click at [450, 171] on button "button" at bounding box center [451, 168] width 15 height 12
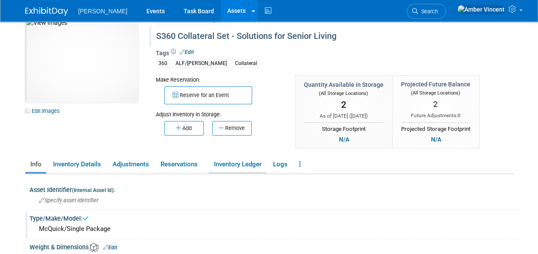
scroll to position [0, 0]
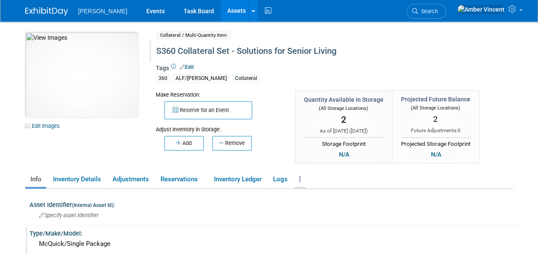
click at [302, 177] on link at bounding box center [300, 179] width 12 height 15
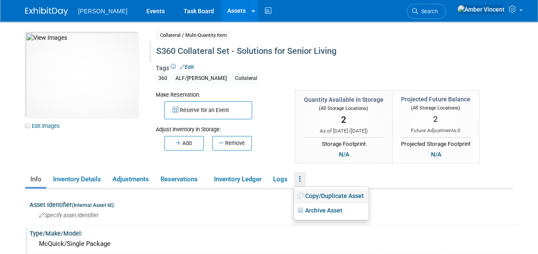
click at [332, 195] on link "Copy/Duplicate Asset" at bounding box center [331, 196] width 74 height 15
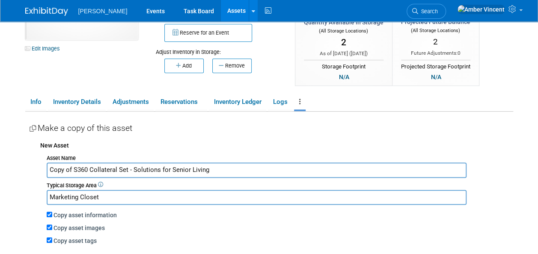
scroll to position [86, 0]
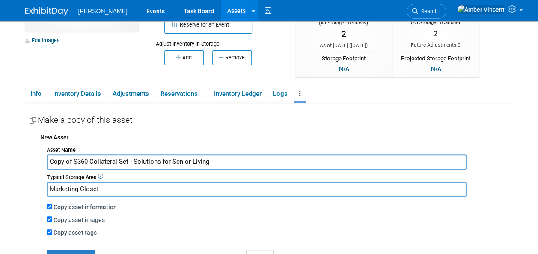
drag, startPoint x: 73, startPoint y: 162, endPoint x: 52, endPoint y: 156, distance: 21.8
click at [52, 156] on input "Copy of S360 Collateral Set - Solutions for Senior Living" at bounding box center [257, 162] width 420 height 15
drag, startPoint x: 109, startPoint y: 159, endPoint x: 194, endPoint y: 155, distance: 85.7
click at [194, 155] on input "S360 Collateral Set - Solutions for Senior Living" at bounding box center [257, 162] width 420 height 15
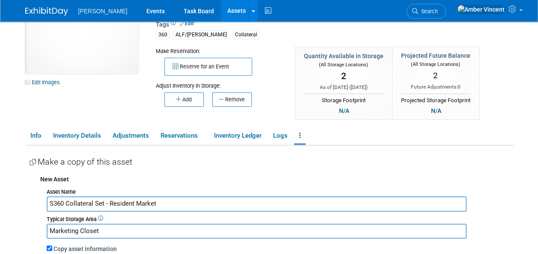
scroll to position [128, 0]
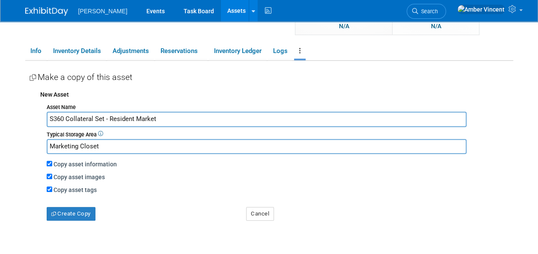
click at [98, 118] on input "S360 Collateral Set - Resident Market" at bounding box center [257, 119] width 420 height 15
type input "S360 Collateral - Resident Market"
click at [84, 211] on button "Create Copy" at bounding box center [71, 214] width 49 height 14
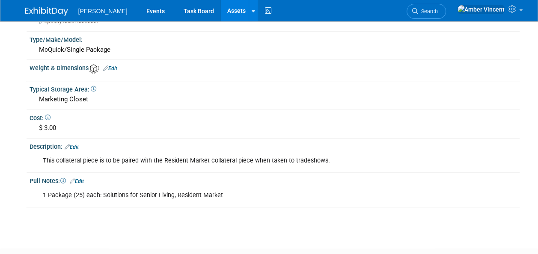
scroll to position [214, 0]
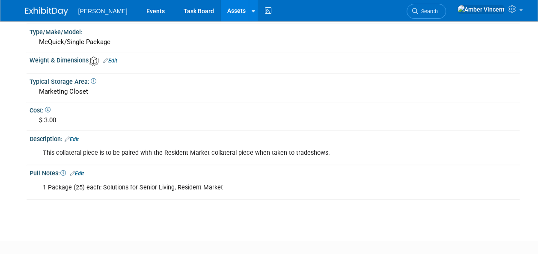
click at [164, 152] on div "This collateral piece is to be paired with the Resident Market collateral piece…" at bounding box center [231, 153] width 388 height 17
click at [75, 137] on link "Edit" at bounding box center [72, 140] width 14 height 6
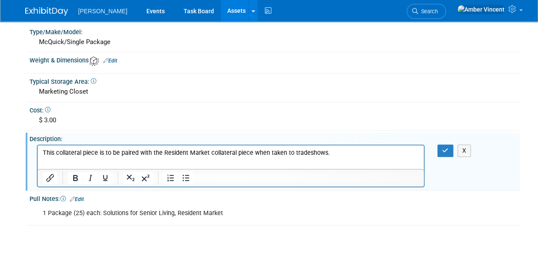
scroll to position [0, 0]
drag, startPoint x: 161, startPoint y: 153, endPoint x: 206, endPoint y: 151, distance: 45.8
click at [206, 151] on p "This collateral piece is to be paired with the Resident Market collateral piece…" at bounding box center [230, 153] width 377 height 9
click at [448, 154] on button "button" at bounding box center [446, 151] width 16 height 12
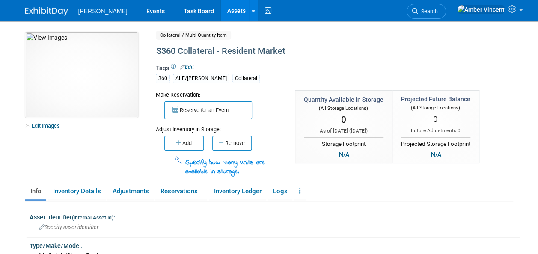
click at [221, 16] on link "Assets" at bounding box center [236, 10] width 31 height 21
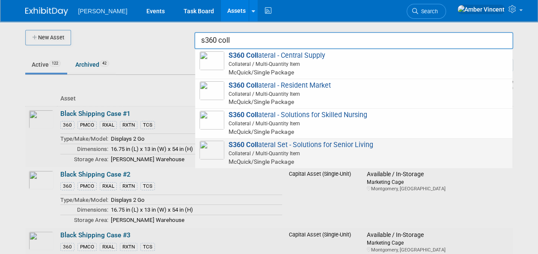
click at [293, 151] on span "Collateral / Multi-Quantity Item" at bounding box center [355, 154] width 306 height 8
type input "S360 Collateral Set - Solutions for Senior Living"
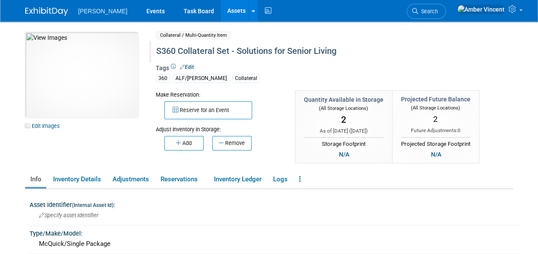
click at [202, 52] on div "S360 Collateral Set - Solutions for Senior Living" at bounding box center [315, 51] width 324 height 15
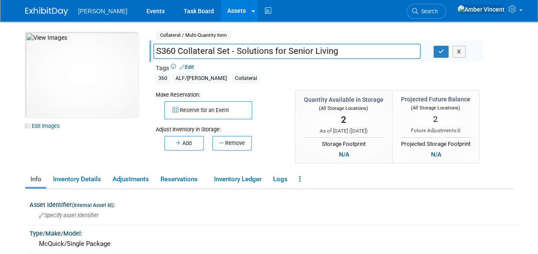
click at [223, 51] on input "S360 Collateral Set - Solutions for Senior Living" at bounding box center [287, 51] width 268 height 15
type input "S360 Collateral - Solutions for Senior Living"
click at [443, 51] on icon "button" at bounding box center [441, 52] width 6 height 6
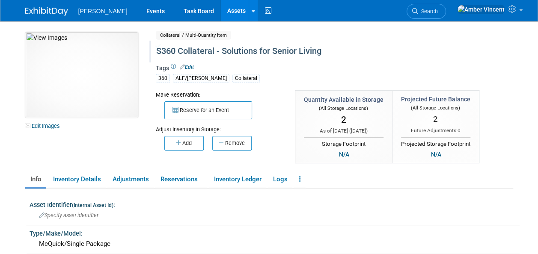
click at [221, 10] on link "Assets" at bounding box center [236, 10] width 31 height 21
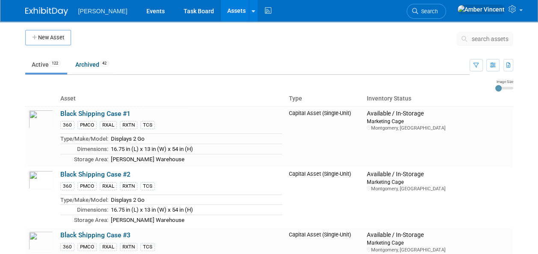
click at [490, 36] on span "search assets" at bounding box center [490, 39] width 37 height 7
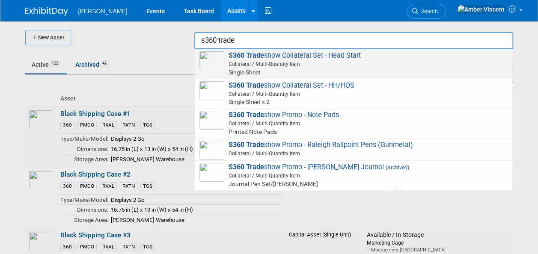
click at [282, 63] on span "Collateral / Multi-Quantity Item" at bounding box center [355, 64] width 306 height 8
type input "S360 Tradeshow Collateral Set - Head Start"
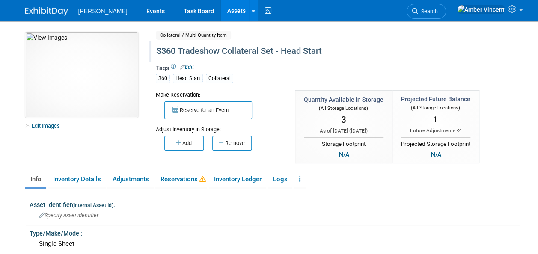
click at [207, 51] on div "S360 Tradeshow Collateral Set - Head Start" at bounding box center [315, 51] width 324 height 15
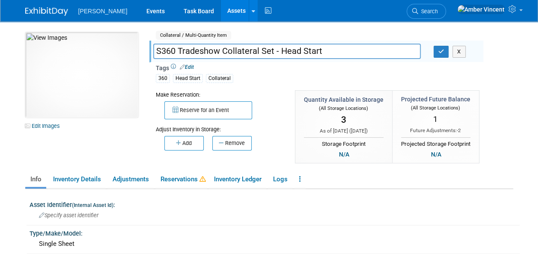
click at [207, 51] on input "S360 Tradeshow Collateral Set - Head Start" at bounding box center [287, 51] width 268 height 15
click at [221, 52] on input "S360 Collateral Set - Head Start" at bounding box center [287, 51] width 268 height 15
type input "S360 Collateral - Head Start"
click at [436, 49] on button "button" at bounding box center [441, 52] width 15 height 12
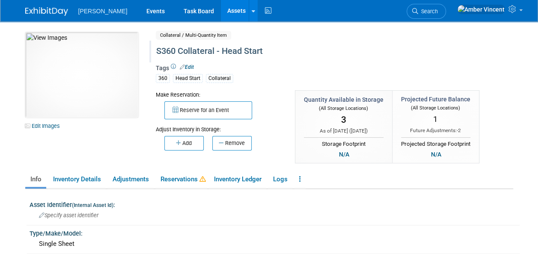
click at [193, 67] on link "Edit" at bounding box center [187, 67] width 14 height 6
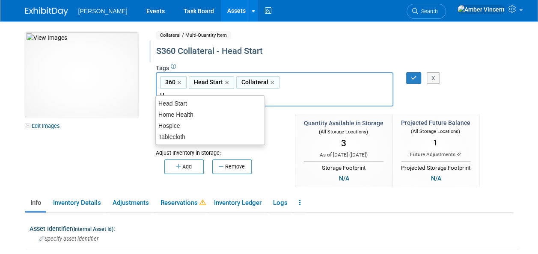
type input "HS"
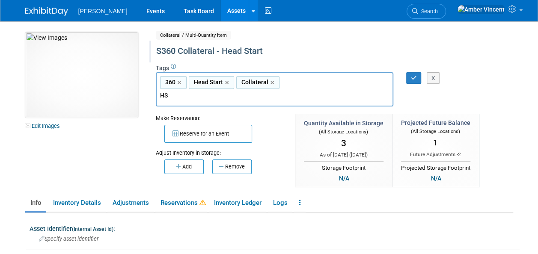
type input "360, Head Start, Collateral, HS"
click at [409, 76] on button "button" at bounding box center [413, 78] width 15 height 12
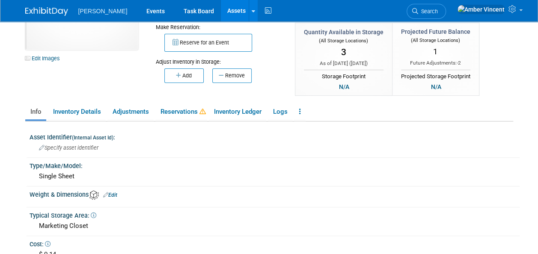
scroll to position [86, 0]
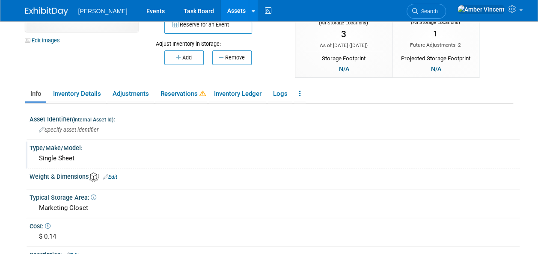
click at [40, 154] on div "Single Sheet" at bounding box center [274, 158] width 477 height 13
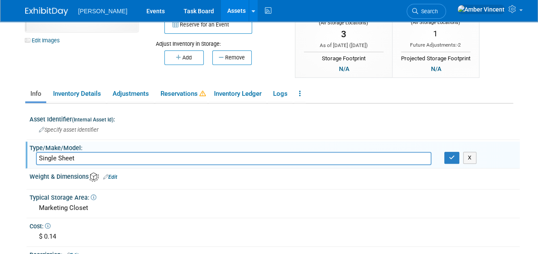
click at [40, 157] on input "Single Sheet" at bounding box center [234, 158] width 396 height 13
type input "McQuick/Single Sheet"
click at [447, 158] on button "button" at bounding box center [451, 158] width 15 height 12
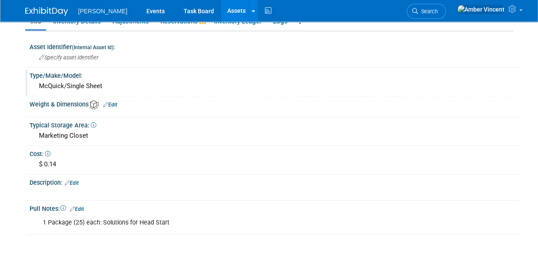
scroll to position [171, 0]
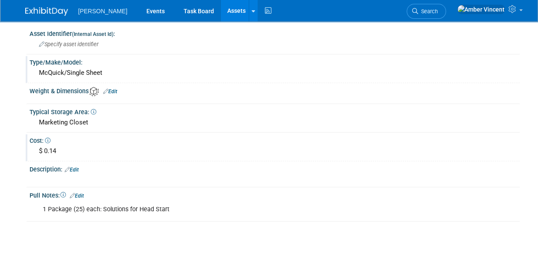
click at [51, 149] on div "$ 0.14" at bounding box center [274, 151] width 477 height 13
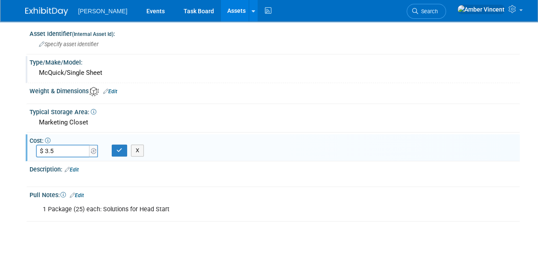
type input "$ 3.50"
click at [121, 150] on icon "button" at bounding box center [119, 151] width 6 height 6
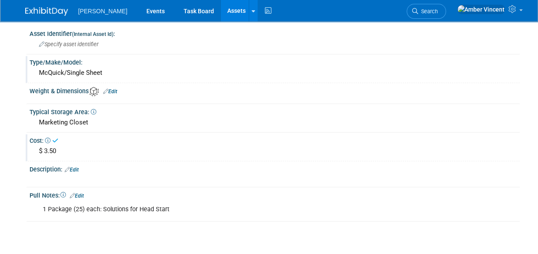
click at [77, 167] on link "Edit" at bounding box center [72, 170] width 14 height 6
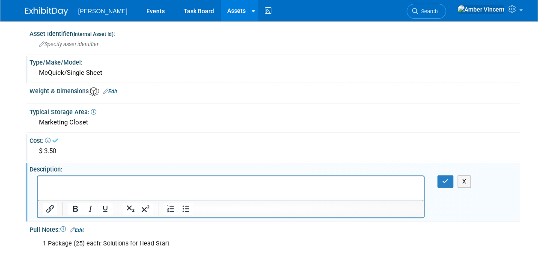
scroll to position [0, 0]
click at [89, 182] on p "Rich Text Area. Press ALT-0 for help." at bounding box center [230, 183] width 377 height 9
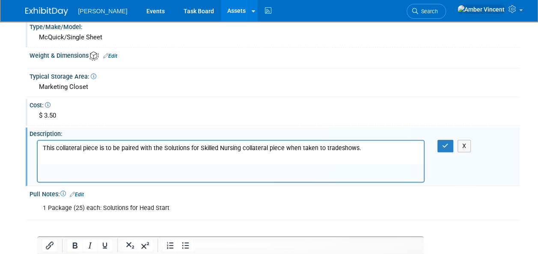
scroll to position [272, 0]
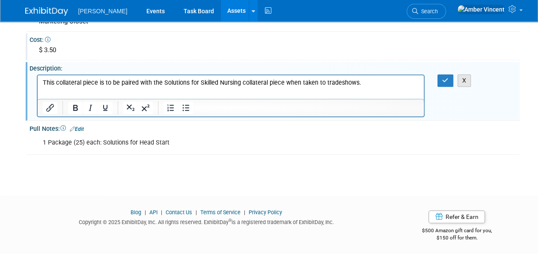
click at [462, 80] on button "X" at bounding box center [465, 80] width 14 height 12
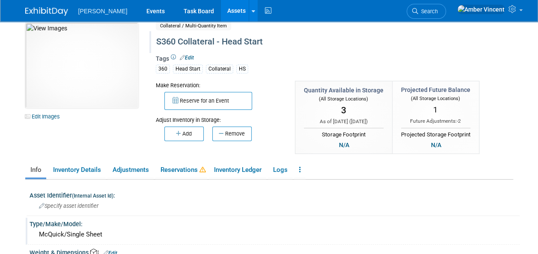
scroll to position [0, 0]
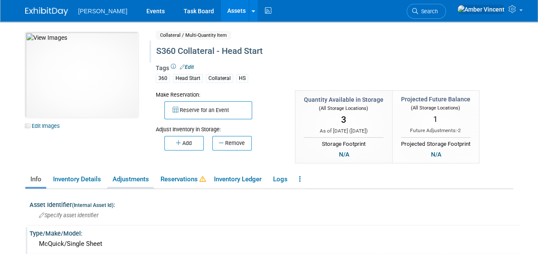
click at [147, 182] on link "Adjustments" at bounding box center [130, 179] width 46 height 15
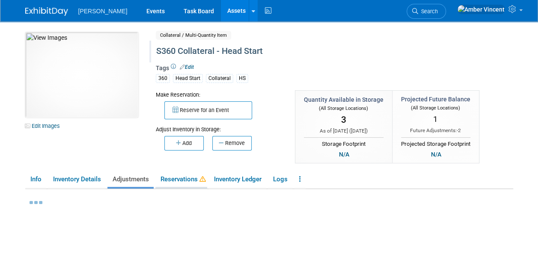
click at [178, 184] on link "Reservations" at bounding box center [181, 179] width 52 height 15
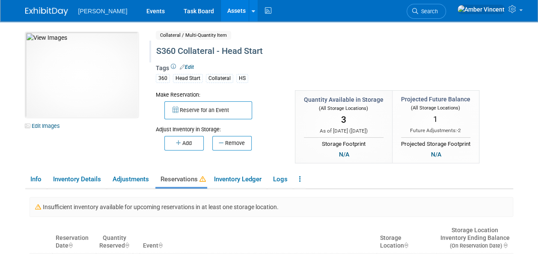
click at [221, 11] on link "Assets" at bounding box center [236, 10] width 31 height 21
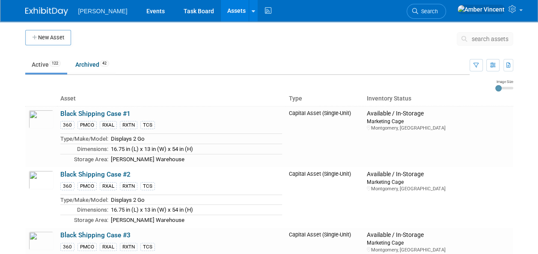
click at [480, 39] on span "search assets" at bounding box center [490, 39] width 37 height 7
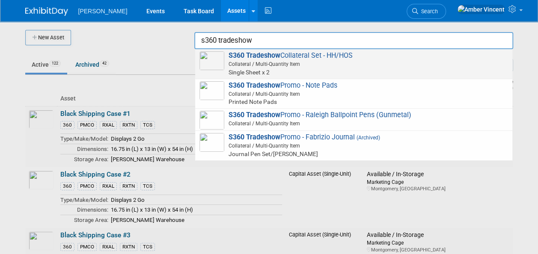
click at [327, 55] on span "S360 Tradeshow Collateral Set - HH/HOS Collateral / Multi-Quantity Item Single …" at bounding box center [354, 63] width 309 height 25
type input "S360 Tradeshow Collateral Set - HH/HOS"
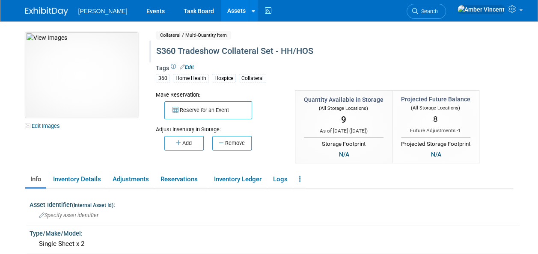
click at [193, 50] on div "S360 Tradeshow Collateral Set - HH/HOS" at bounding box center [315, 51] width 324 height 15
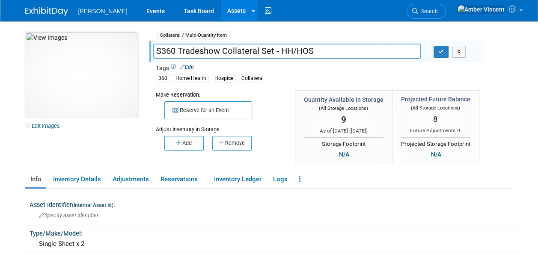
click at [193, 50] on input "S360 Tradeshow Collateral Set - HH/HOS" at bounding box center [287, 51] width 268 height 15
click at [222, 51] on input "S360 Collateral Set - HH/HOS" at bounding box center [287, 51] width 268 height 15
type input "S360 Collateral - HH/HOS"
click at [441, 52] on icon "button" at bounding box center [441, 52] width 6 height 6
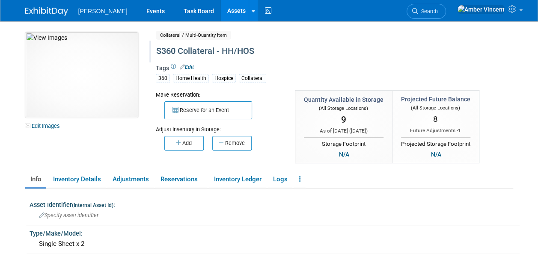
drag, startPoint x: 192, startPoint y: 65, endPoint x: 214, endPoint y: 66, distance: 21.9
click at [192, 65] on link "Edit" at bounding box center [187, 67] width 14 height 6
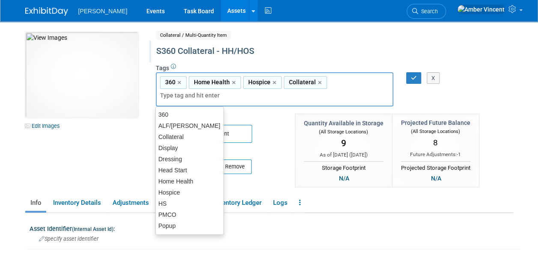
click at [351, 84] on div "360,Home Health,Hospice,Collateral 360 × Home Health × Hospice × Collateral ×" at bounding box center [275, 89] width 238 height 35
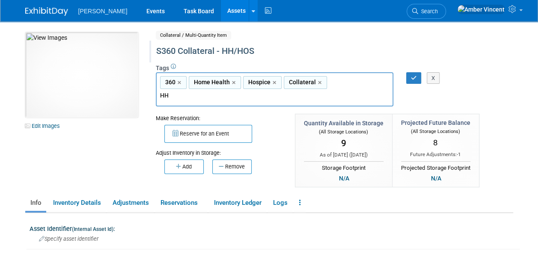
type input "HHH"
type input "360, Home Health, Hospice, Collateral, HHH"
click at [414, 79] on icon "button" at bounding box center [414, 78] width 6 height 6
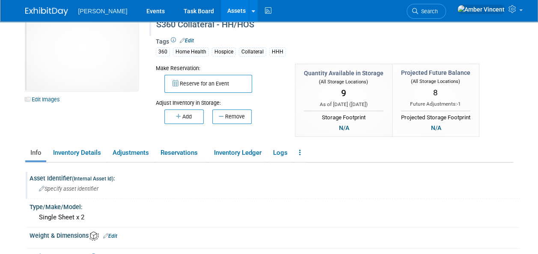
scroll to position [43, 0]
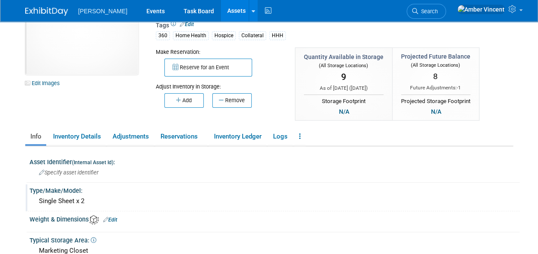
click at [42, 200] on div "Single Sheet x 2" at bounding box center [274, 201] width 477 height 13
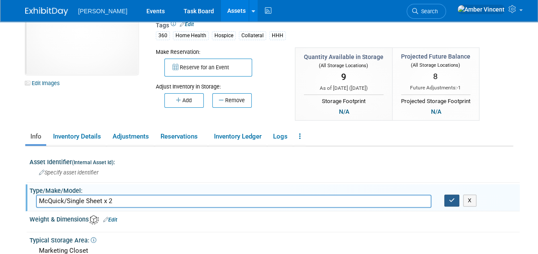
type input "McQuick/Single Sheet x 2"
click at [456, 200] on button "button" at bounding box center [451, 201] width 15 height 12
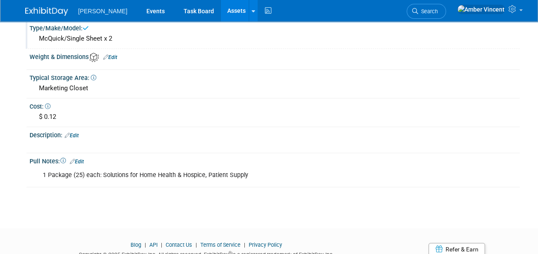
scroll to position [214, 0]
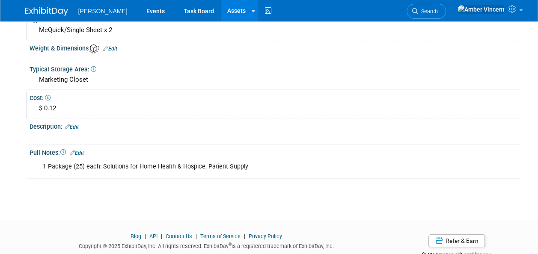
click at [52, 102] on div "$ 0.12" at bounding box center [274, 108] width 477 height 13
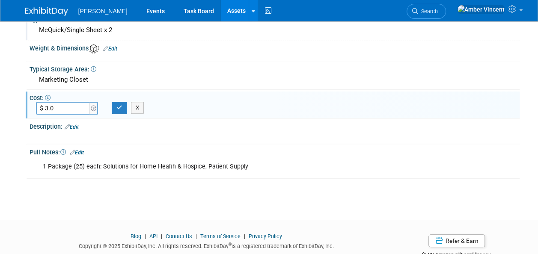
type input "$ 3.00"
click at [118, 108] on icon "button" at bounding box center [119, 108] width 6 height 6
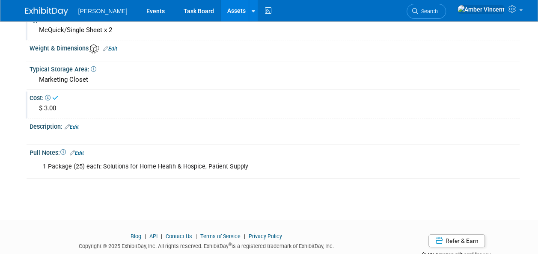
click at [75, 126] on link "Edit" at bounding box center [72, 127] width 14 height 6
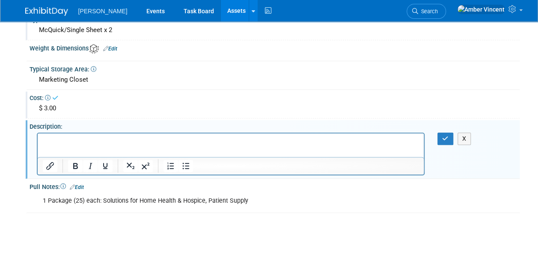
scroll to position [0, 0]
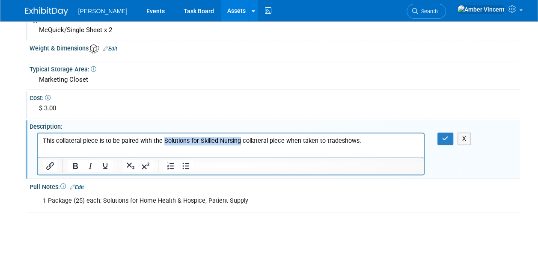
drag, startPoint x: 162, startPoint y: 142, endPoint x: 243, endPoint y: 221, distance: 113.2
click at [238, 143] on p "This collateral piece is to be paired with the Solutions for Skilled Nursing co…" at bounding box center [230, 141] width 377 height 9
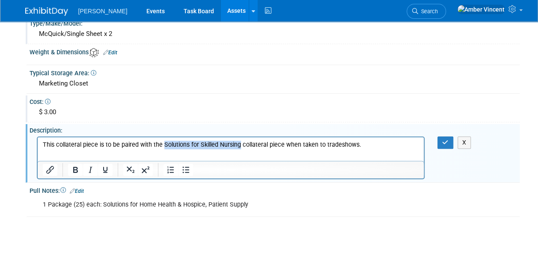
scroll to position [214, 0]
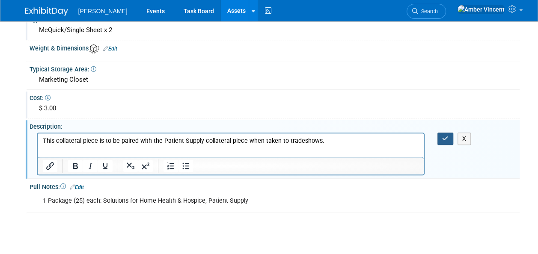
click at [447, 140] on icon "button" at bounding box center [445, 139] width 6 height 6
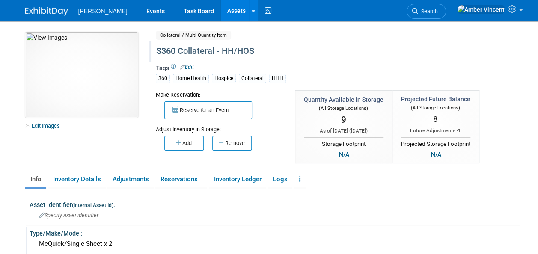
scroll to position [0, 0]
click at [258, 54] on div "S360 Collateral - HH/HOS" at bounding box center [315, 51] width 324 height 15
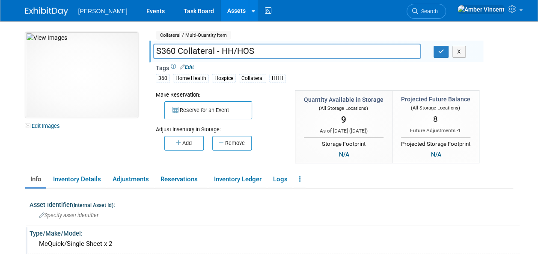
drag, startPoint x: 257, startPoint y: 51, endPoint x: 220, endPoint y: 47, distance: 37.4
click at [220, 47] on input "S360 Collateral - HH/HOS" at bounding box center [287, 51] width 268 height 15
type input "S360 Collateral - Solutions for Hospice & Home Health"
click at [440, 51] on icon "button" at bounding box center [441, 52] width 6 height 6
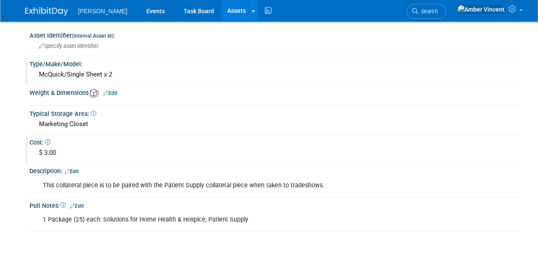
scroll to position [171, 0]
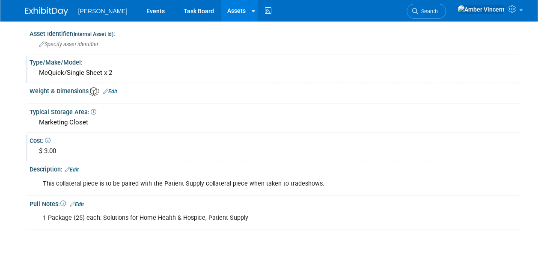
click at [98, 68] on div "McQuick/Single Sheet x 2" at bounding box center [274, 72] width 477 height 13
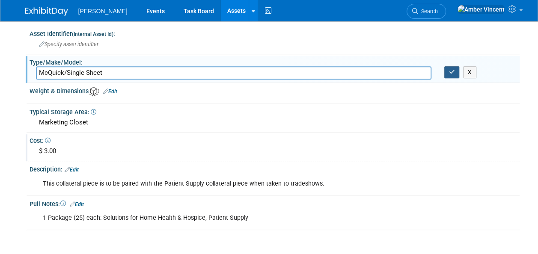
type input "McQuick/Single Sheet"
click at [445, 73] on button "button" at bounding box center [451, 72] width 15 height 12
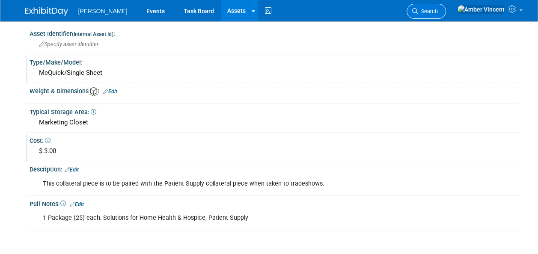
click at [438, 11] on span "Search" at bounding box center [428, 11] width 20 height 6
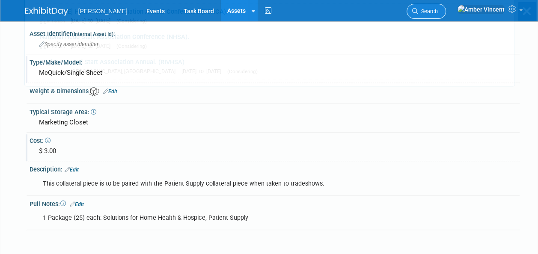
scroll to position [0, 0]
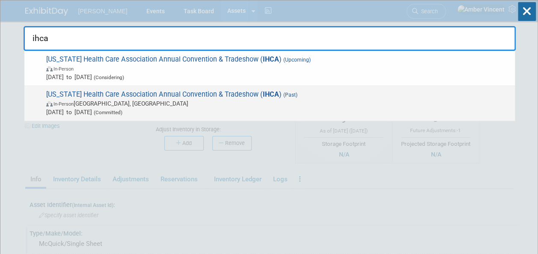
type input "ihca"
click at [157, 98] on span "Iowa Health Care Association Annual Convention & Tradeshow ( IHCA ) (Past) In-P…" at bounding box center [277, 103] width 467 height 26
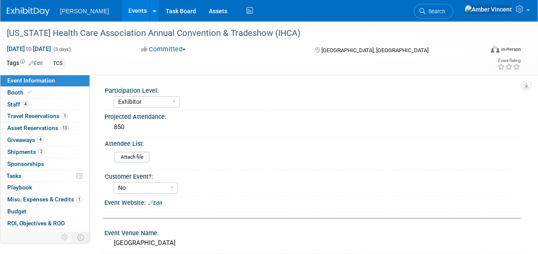
select select "Exhibitor"
select select "No"
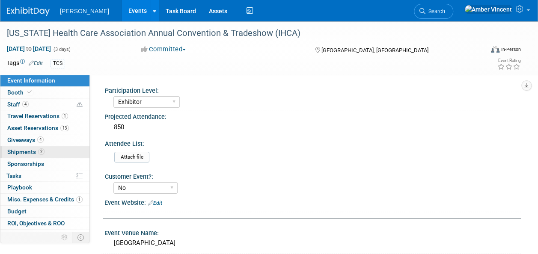
click at [26, 150] on span "Shipments 2" at bounding box center [25, 152] width 37 height 7
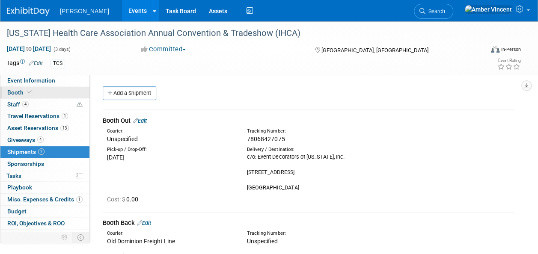
click at [28, 92] on icon at bounding box center [29, 92] width 4 height 5
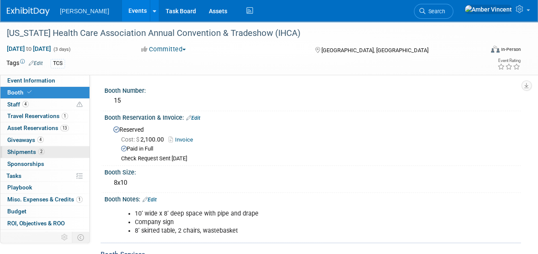
click at [44, 152] on link "2 Shipments 2" at bounding box center [44, 152] width 89 height 12
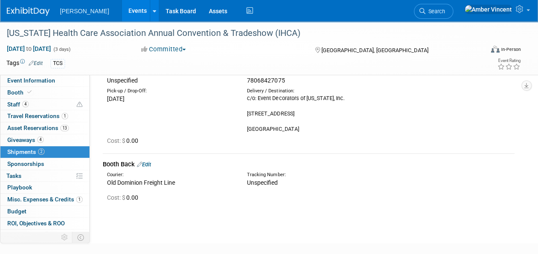
scroll to position [86, 0]
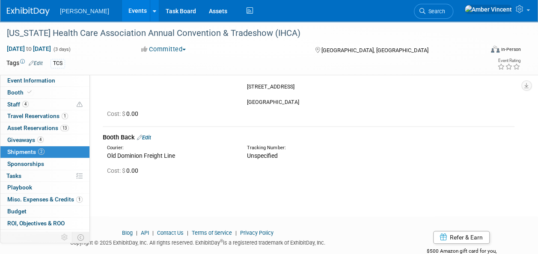
click at [150, 137] on link "Edit" at bounding box center [144, 137] width 14 height 6
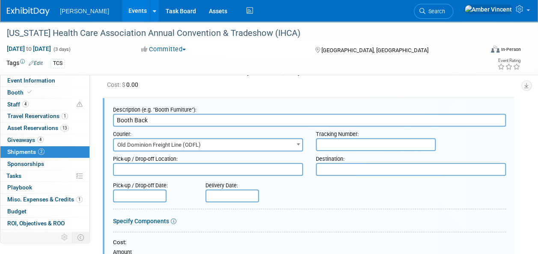
scroll to position [0, 0]
click at [325, 142] on input "text" at bounding box center [376, 144] width 120 height 13
paste input "78068807284"
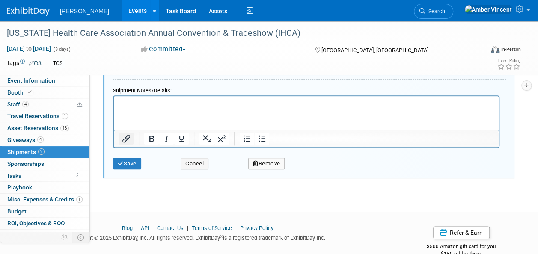
scroll to position [386, 0]
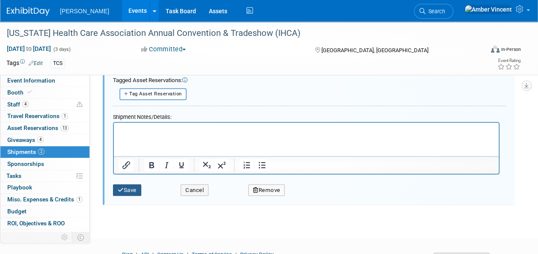
type input "78068807284"
click at [127, 189] on button "Save" at bounding box center [127, 191] width 28 height 12
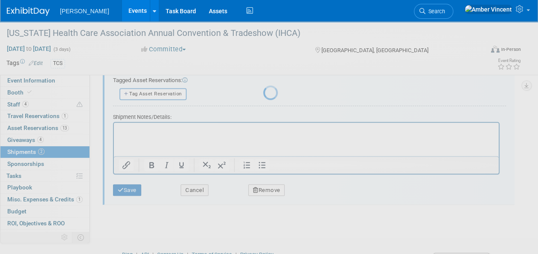
scroll to position [107, 0]
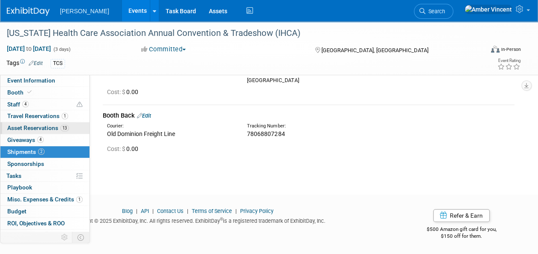
click at [39, 128] on span "Asset Reservations 13" at bounding box center [38, 128] width 62 height 7
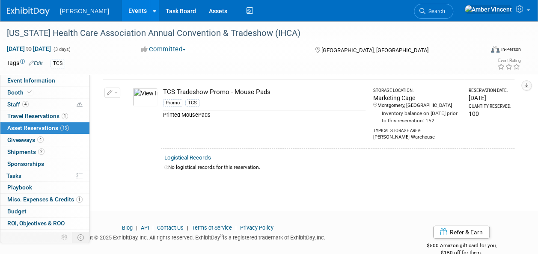
scroll to position [1171, 0]
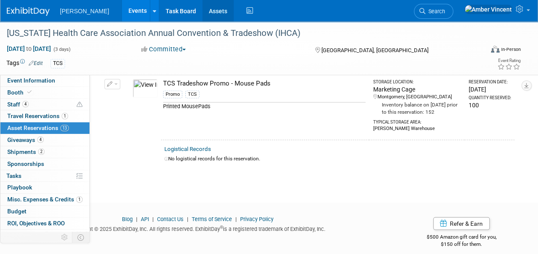
click at [203, 8] on link "Assets" at bounding box center [218, 10] width 31 height 21
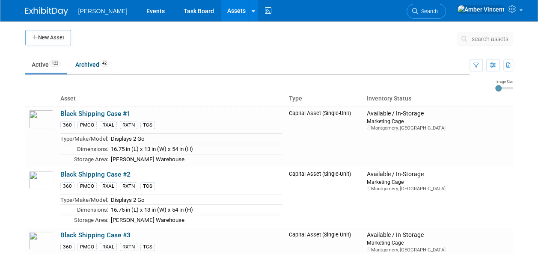
click at [491, 33] on button "search assets" at bounding box center [485, 39] width 57 height 14
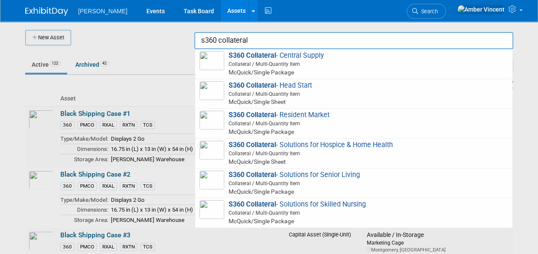
type input "s360 collateral"
click at [269, 113] on div at bounding box center [269, 127] width 0 height 254
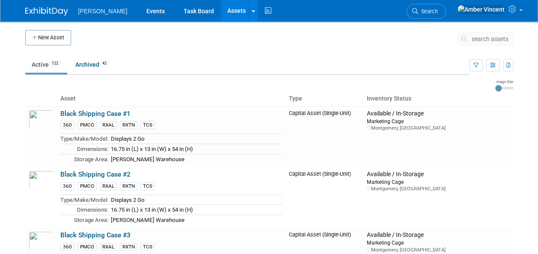
click at [473, 39] on span "search assets" at bounding box center [490, 39] width 37 height 7
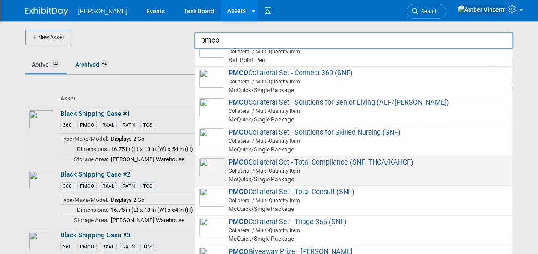
scroll to position [86, 0]
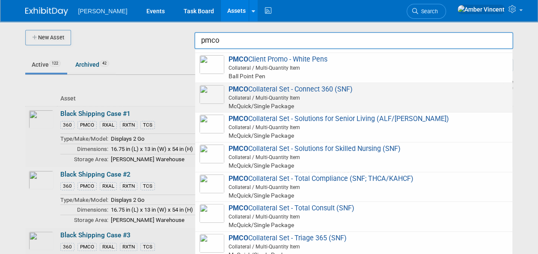
click at [273, 89] on span "PMCO Collateral Set - Connect 360 (SNF) Collateral / Multi-Quantity Item McQuic…" at bounding box center [354, 97] width 309 height 25
type input "PMCO Collateral Set - Connect 360 (SNF)"
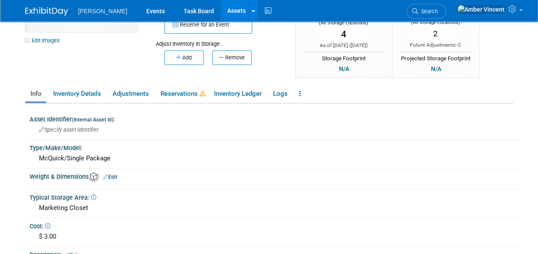
scroll to position [43, 0]
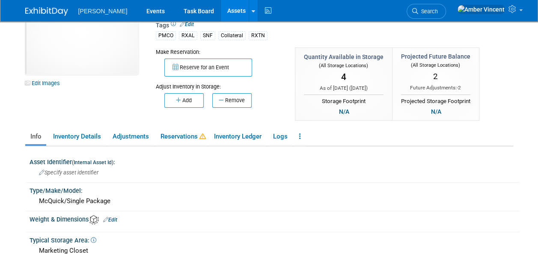
click at [221, 12] on link "Assets" at bounding box center [236, 10] width 31 height 21
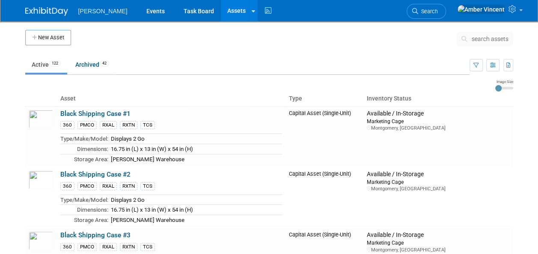
click at [488, 42] on button "search assets" at bounding box center [485, 39] width 57 height 14
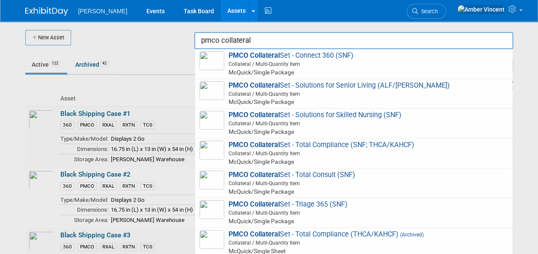
click at [265, 60] on strong "PMCO Collateral" at bounding box center [254, 55] width 51 height 8
type input "PMCO Collateral Set - Connect 360 (SNF)"
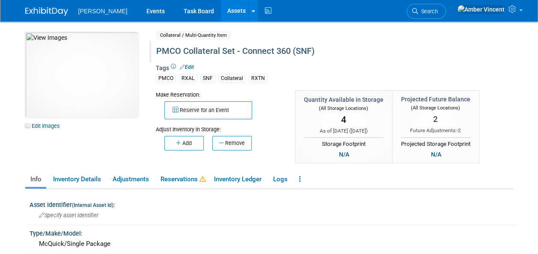
click at [226, 50] on div "PMCO Collateral Set - Connect 360 (SNF)" at bounding box center [315, 51] width 324 height 15
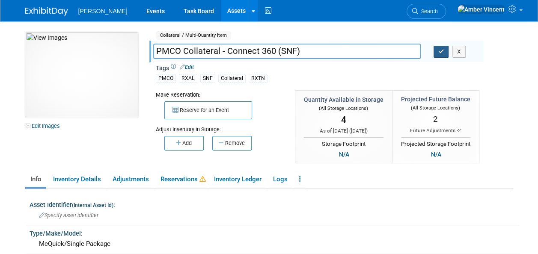
type input "PMCO Collateral - Connect 360 (SNF)"
drag, startPoint x: 441, startPoint y: 54, endPoint x: 426, endPoint y: 63, distance: 16.7
click at [441, 55] on button "button" at bounding box center [441, 52] width 15 height 12
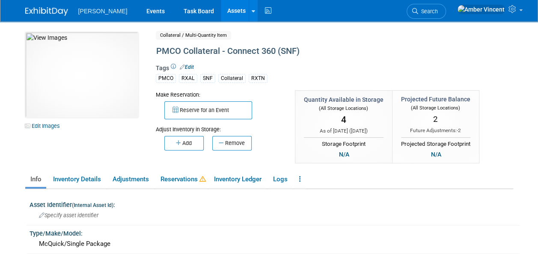
click at [221, 12] on link "Assets" at bounding box center [236, 10] width 31 height 21
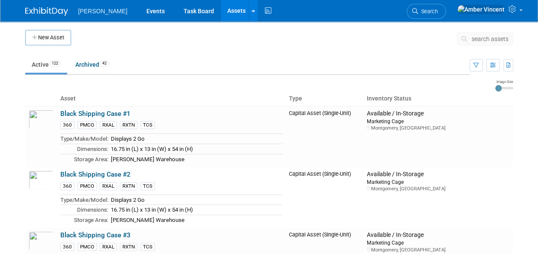
click at [497, 41] on span "search assets" at bounding box center [490, 39] width 37 height 7
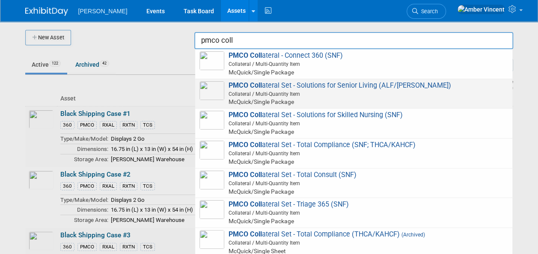
click at [255, 86] on strong "PMCO Coll" at bounding box center [245, 85] width 33 height 8
type input "PMCO Collateral Set - Solutions for Senior Living (ALF/[PERSON_NAME])"
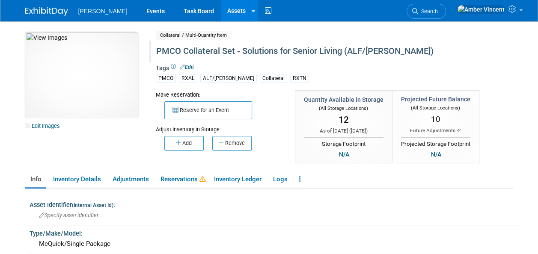
click at [232, 53] on div "PMCO Collateral Set - Solutions for Senior Living (ALF/[PERSON_NAME])" at bounding box center [315, 51] width 324 height 15
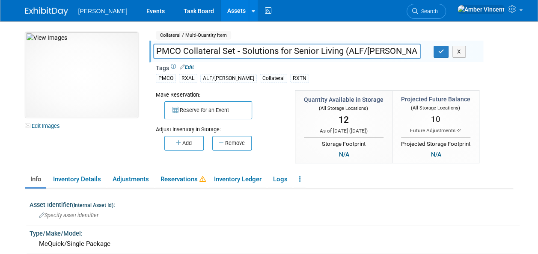
click at [232, 53] on input "PMCO Collateral Set - Solutions for Senior Living (ALF/[PERSON_NAME])" at bounding box center [287, 51] width 268 height 15
type input "PMCO Collateral - Solutions for Senior Living (ALF/[PERSON_NAME])"
click at [436, 49] on button "button" at bounding box center [441, 52] width 15 height 12
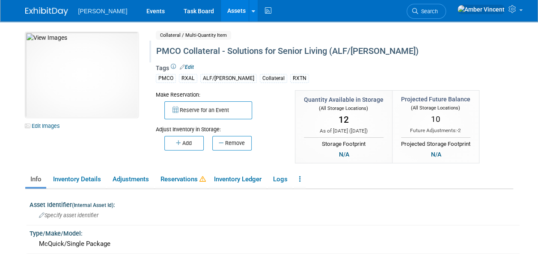
click at [221, 12] on link "Assets" at bounding box center [236, 10] width 31 height 21
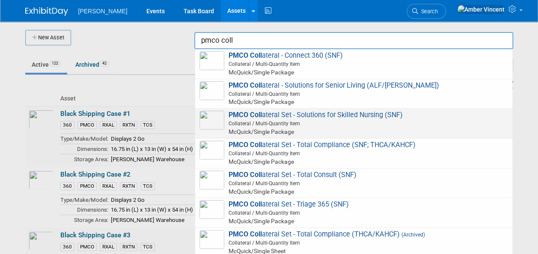
click at [259, 122] on span "Collateral / Multi-Quantity Item" at bounding box center [355, 124] width 306 height 8
type input "PMCO Collateral Set - Solutions for Skilled Nursing (SNF)"
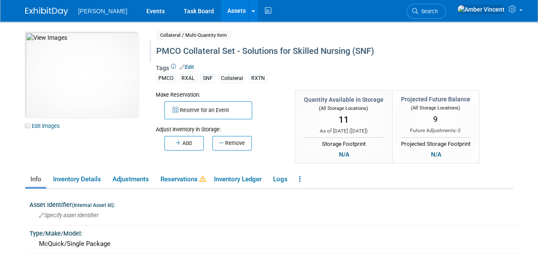
click at [223, 51] on div "PMCO Collateral Set - Solutions for Skilled Nursing (SNF)" at bounding box center [315, 51] width 324 height 15
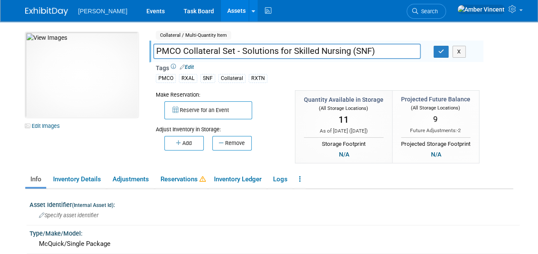
click at [223, 51] on input "PMCO Collateral Set - Solutions for Skilled Nursing (SNF)" at bounding box center [287, 51] width 268 height 15
type input "PMCO Collateral - Solutions for Skilled Nursing (SNF)"
click at [438, 55] on button "button" at bounding box center [441, 52] width 15 height 12
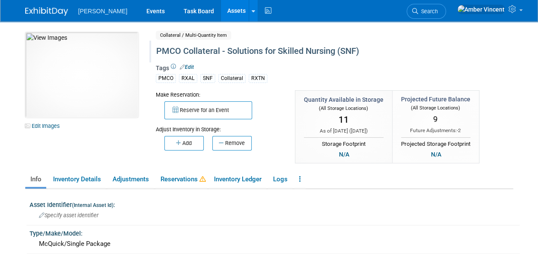
click at [221, 15] on link "Assets" at bounding box center [236, 10] width 31 height 21
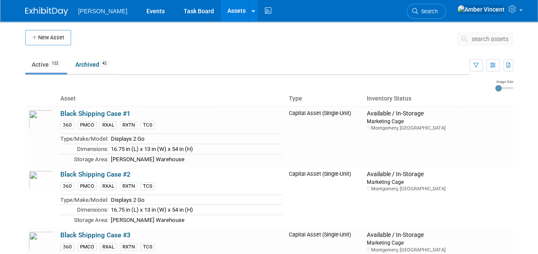
click at [484, 38] on span "search assets" at bounding box center [490, 39] width 37 height 7
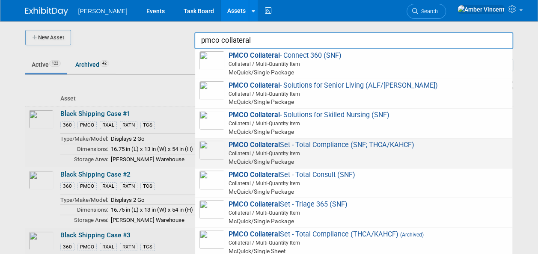
click at [286, 153] on span "Collateral / Multi-Quantity Item" at bounding box center [355, 154] width 306 height 8
type input "PMCO Collateral Set - Total Compliance (SNF; THCA/KAHCF)"
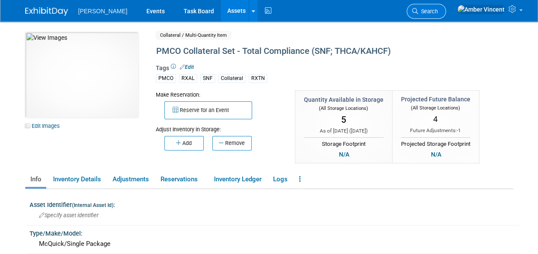
click at [438, 11] on span "Search" at bounding box center [428, 11] width 20 height 6
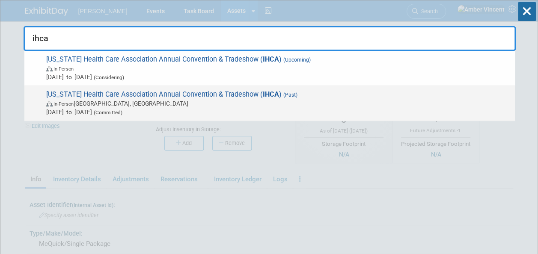
type input "ihca"
click at [167, 92] on span "[US_STATE] Health Care Association Annual Convention & Tradeshow ( IHCA ) (Past…" at bounding box center [277, 103] width 467 height 26
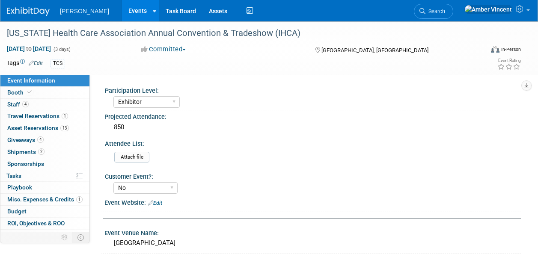
select select "Exhibitor"
select select "No"
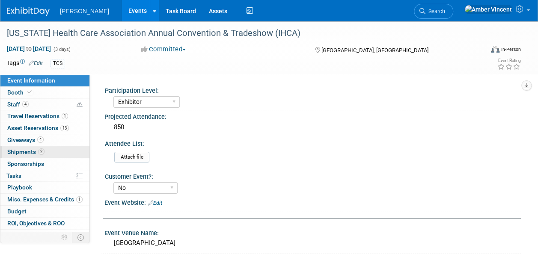
click at [30, 150] on span "Shipments 2" at bounding box center [25, 152] width 37 height 7
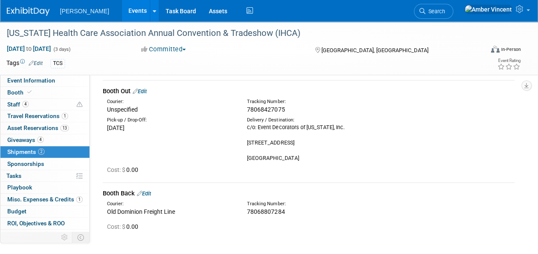
scroll to position [43, 0]
